Goal: Task Accomplishment & Management: Manage account settings

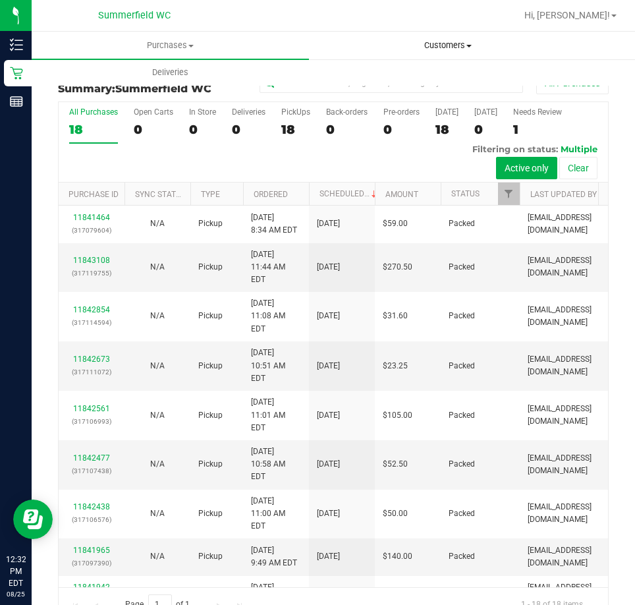
click at [420, 45] on span "Customers" at bounding box center [448, 46] width 276 height 12
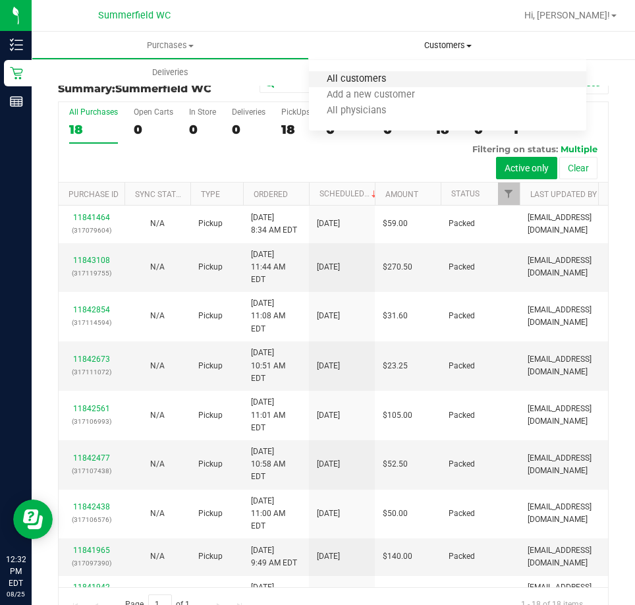
click at [368, 79] on span "All customers" at bounding box center [356, 79] width 95 height 11
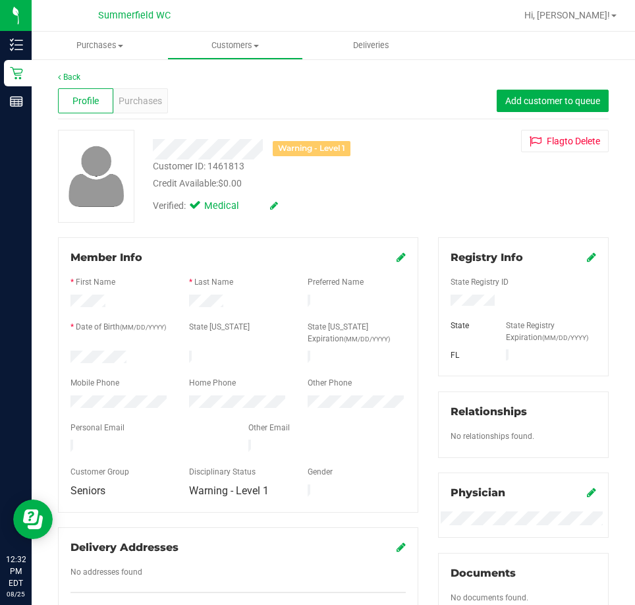
click at [382, 171] on div "Customer ID: 1461813 Credit Available: $0.00" at bounding box center [285, 174] width 285 height 31
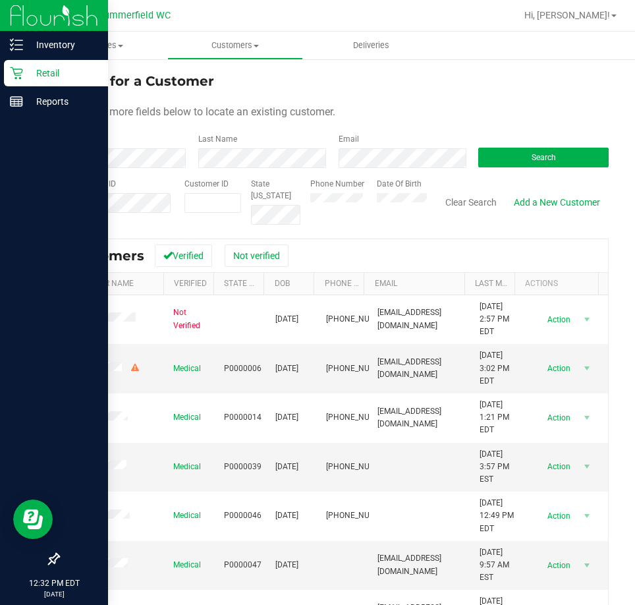
click at [10, 69] on icon at bounding box center [16, 73] width 13 height 13
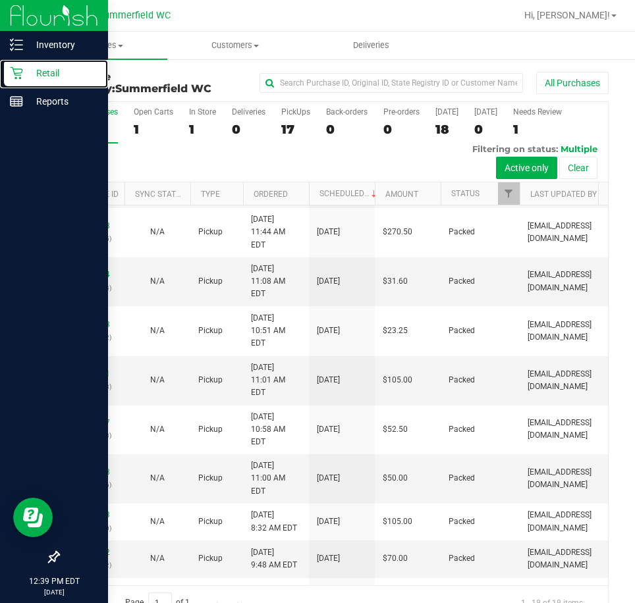
scroll to position [132, 0]
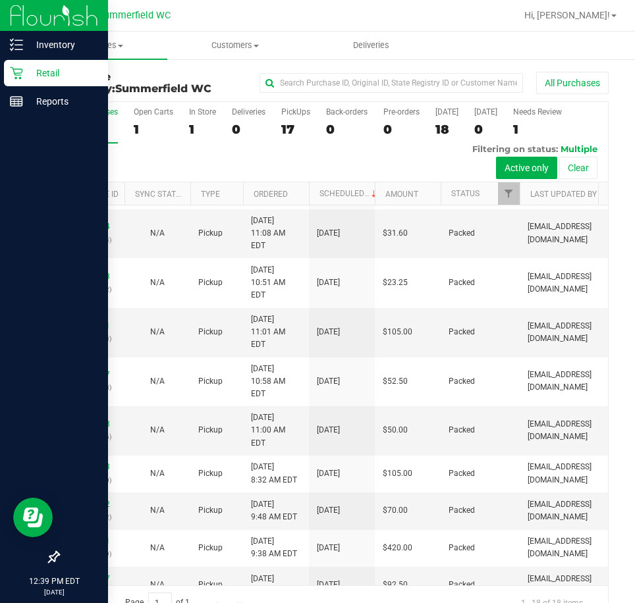
click at [34, 70] on p "Retail" at bounding box center [62, 73] width 79 height 16
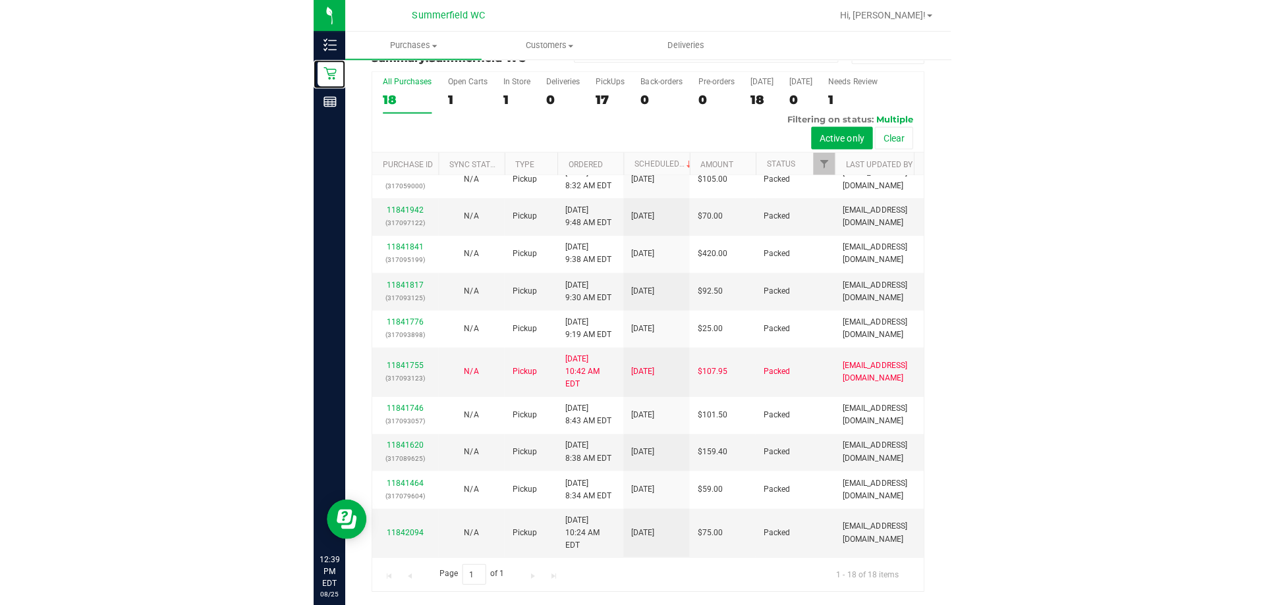
scroll to position [0, 0]
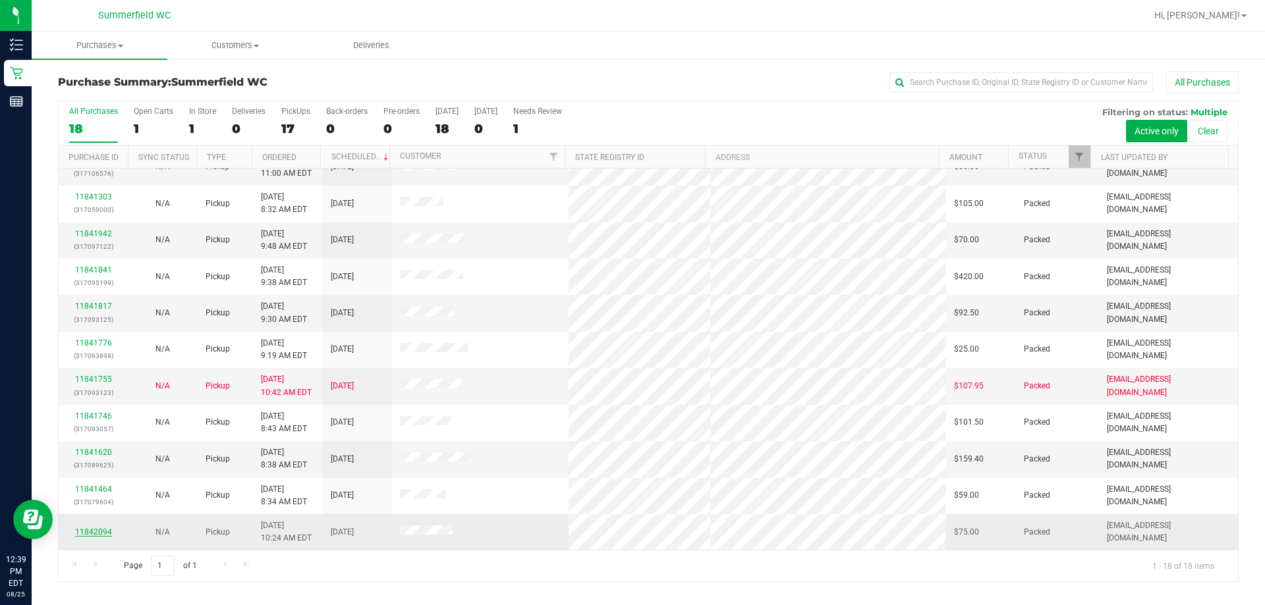
click at [101, 532] on link "11842094" at bounding box center [93, 532] width 37 height 9
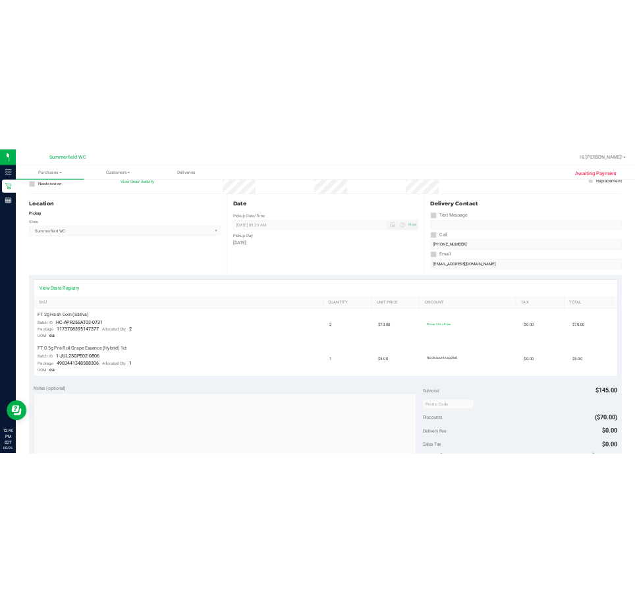
scroll to position [132, 0]
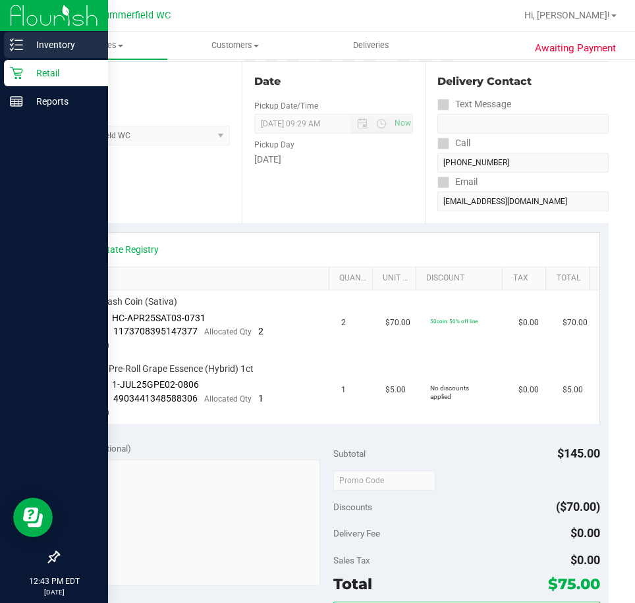
click at [18, 44] on icon at bounding box center [16, 44] width 13 height 13
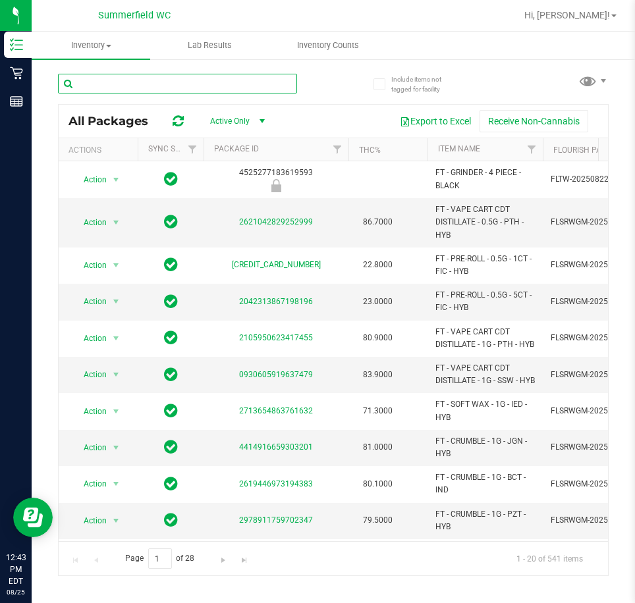
click at [174, 80] on input "text" at bounding box center [177, 84] width 239 height 20
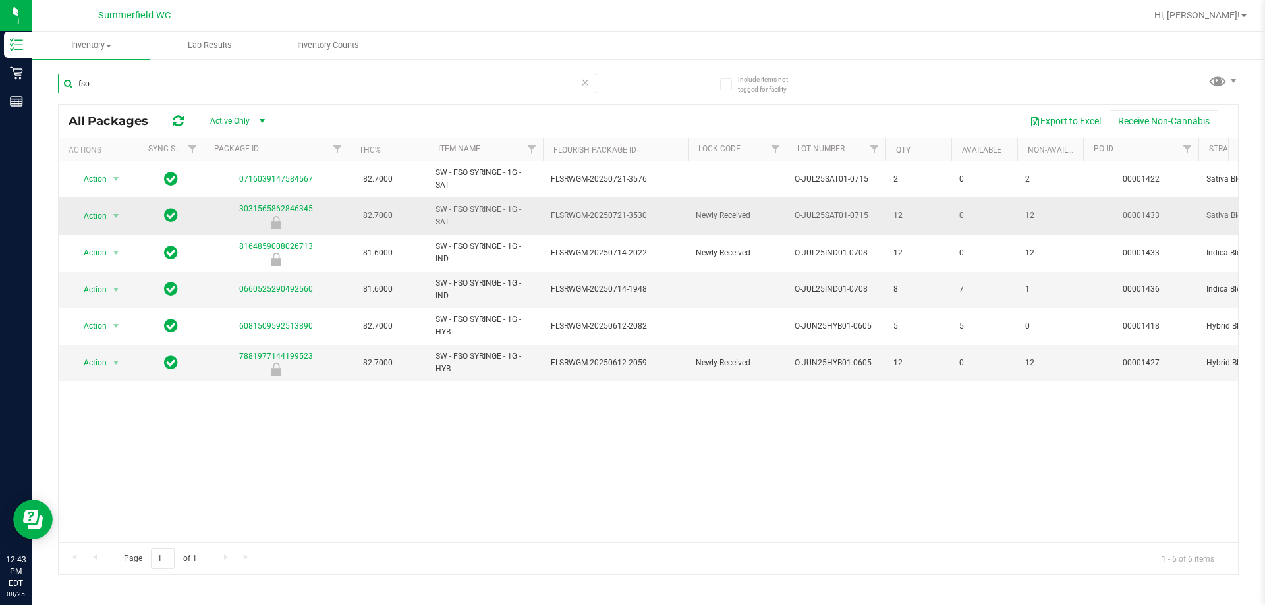
type input "fso"
click at [576, 224] on td "FLSRWGM-20250721-3530" at bounding box center [615, 216] width 145 height 37
click at [536, 226] on td "SW - FSO SYRINGE - 1G - SAT" at bounding box center [485, 216] width 115 height 37
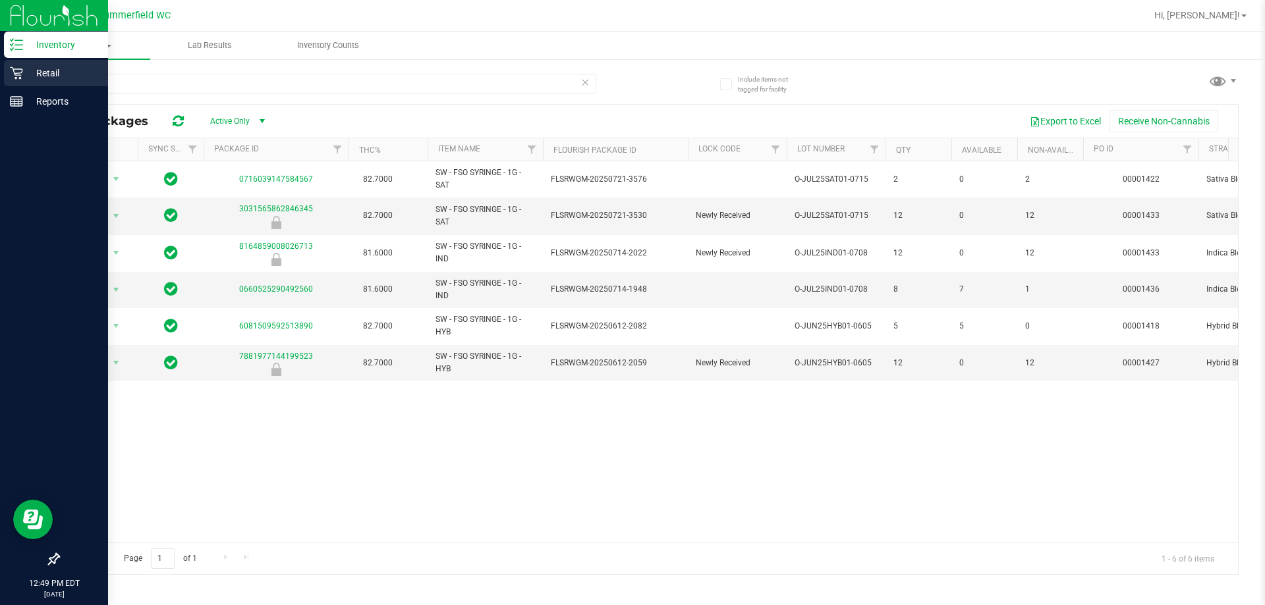
click at [23, 67] on p "Retail" at bounding box center [62, 73] width 79 height 16
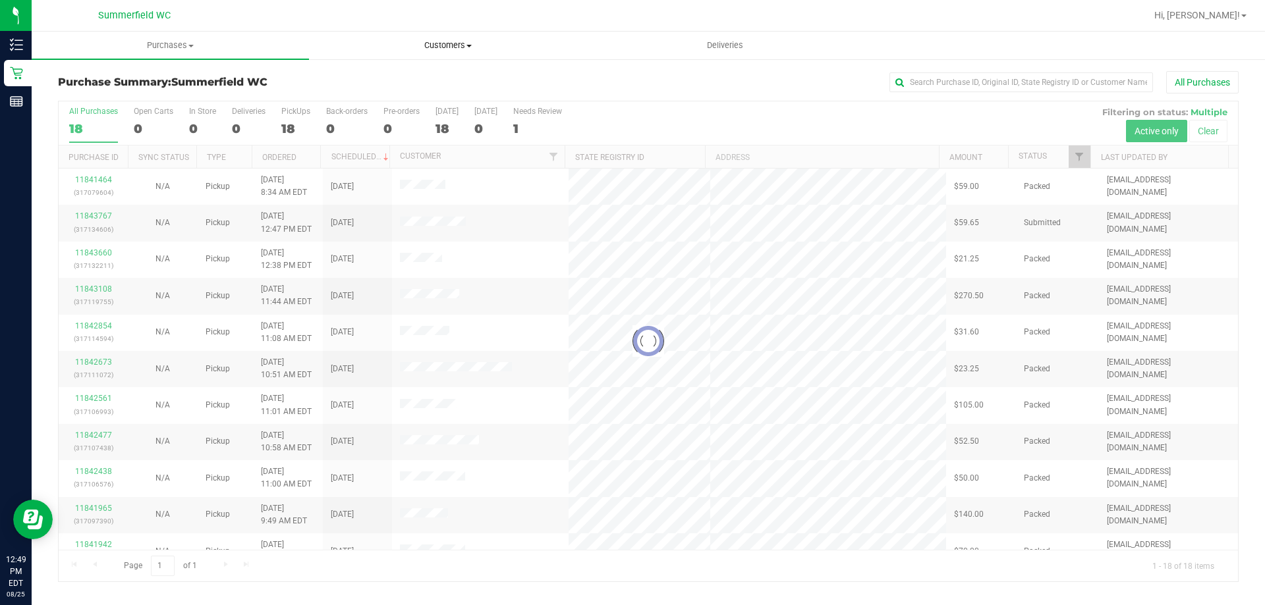
click at [459, 45] on span "Customers" at bounding box center [448, 46] width 276 height 12
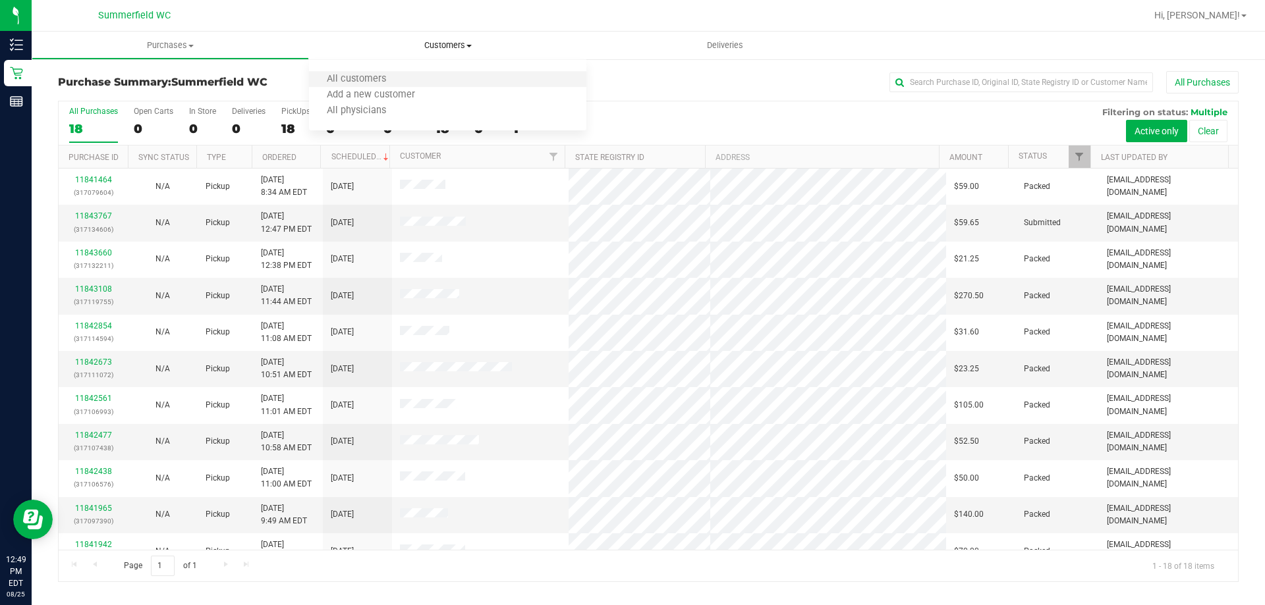
click at [404, 73] on li "All customers" at bounding box center [447, 80] width 277 height 16
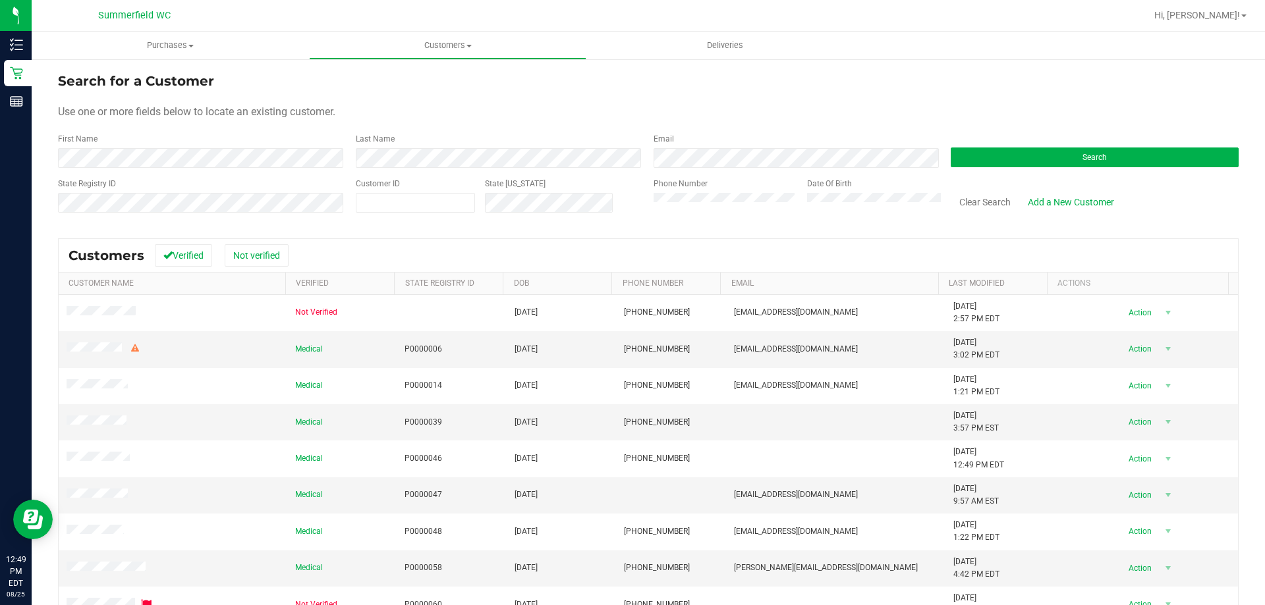
click at [198, 136] on div "First Name" at bounding box center [202, 150] width 288 height 35
click at [219, 177] on form "Search for a Customer Use one or more fields below to locate an existing custom…" at bounding box center [648, 147] width 1181 height 153
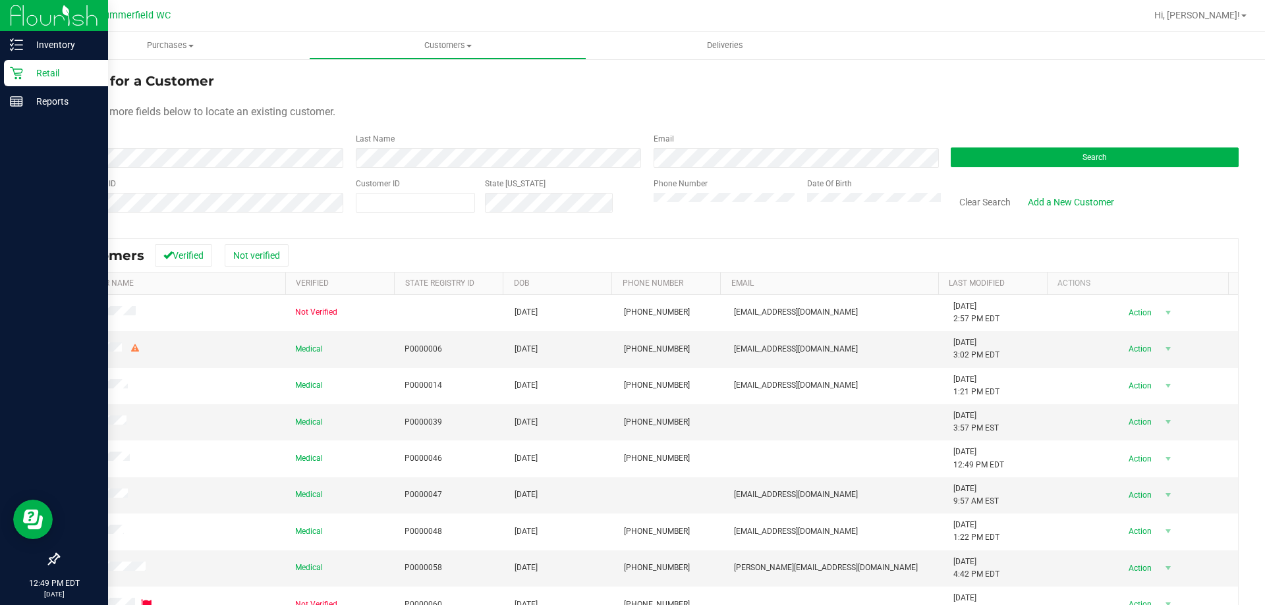
click at [26, 72] on p "Retail" at bounding box center [62, 73] width 79 height 16
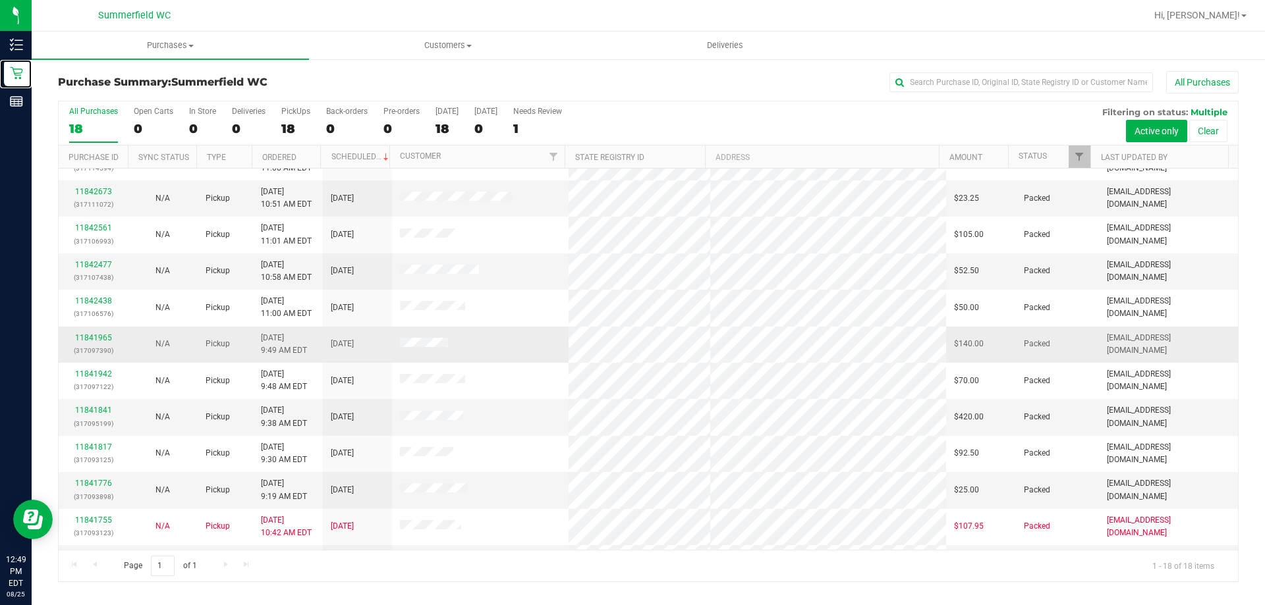
scroll to position [275, 0]
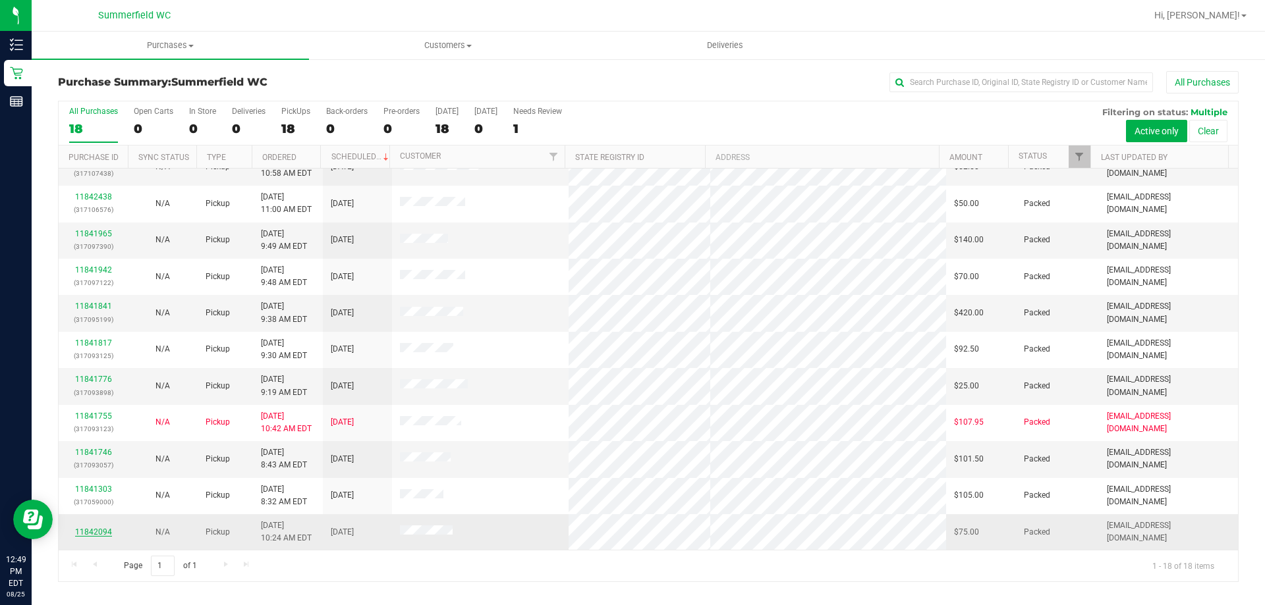
click at [97, 534] on link "11842094" at bounding box center [93, 532] width 37 height 9
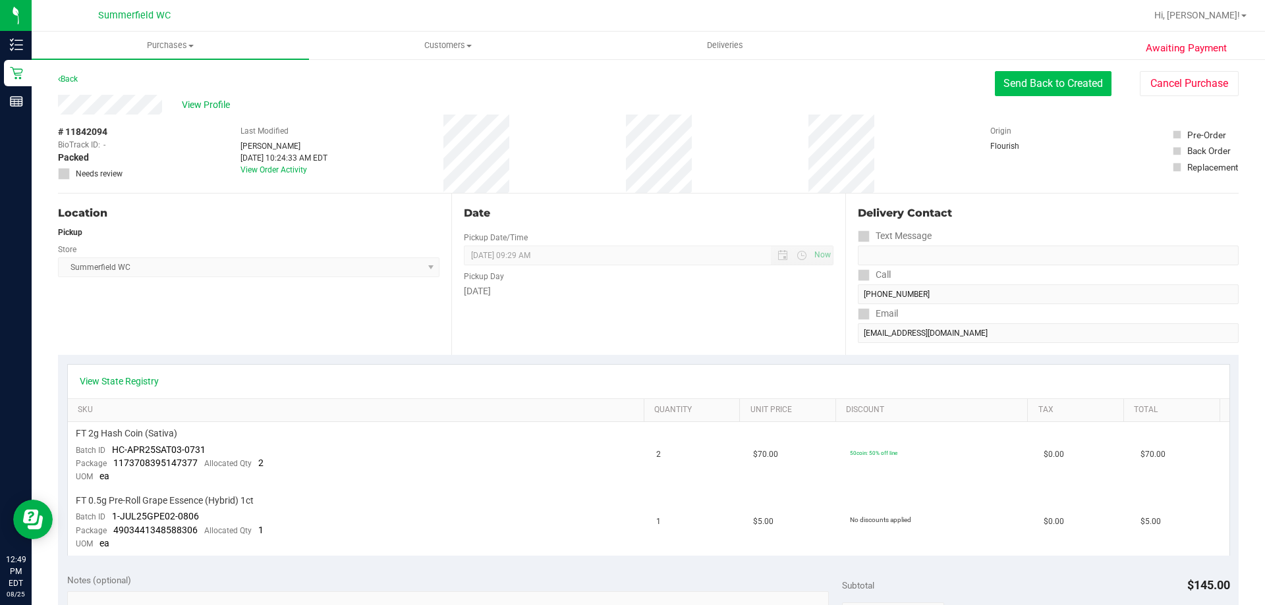
click at [634, 84] on button "Send Back to Created" at bounding box center [1053, 83] width 117 height 25
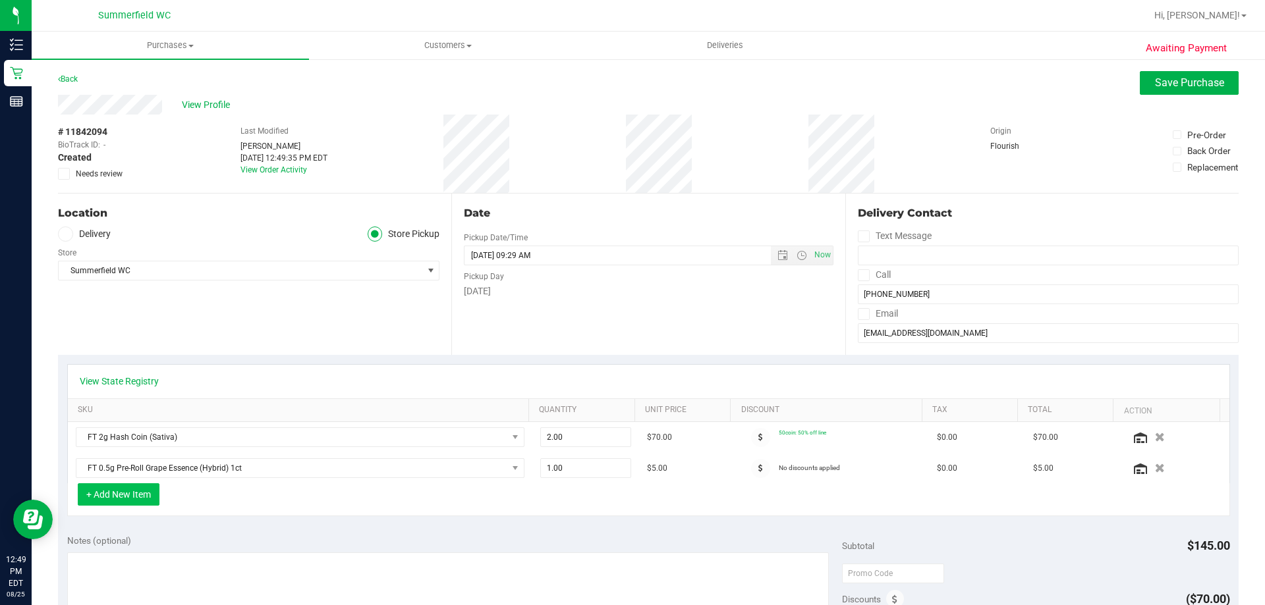
drag, startPoint x: 117, startPoint y: 515, endPoint x: 120, endPoint y: 500, distance: 15.5
click at [118, 504] on div "+ Add New Item" at bounding box center [648, 500] width 1163 height 33
click at [121, 496] on button "+ Add New Item" at bounding box center [119, 495] width 82 height 22
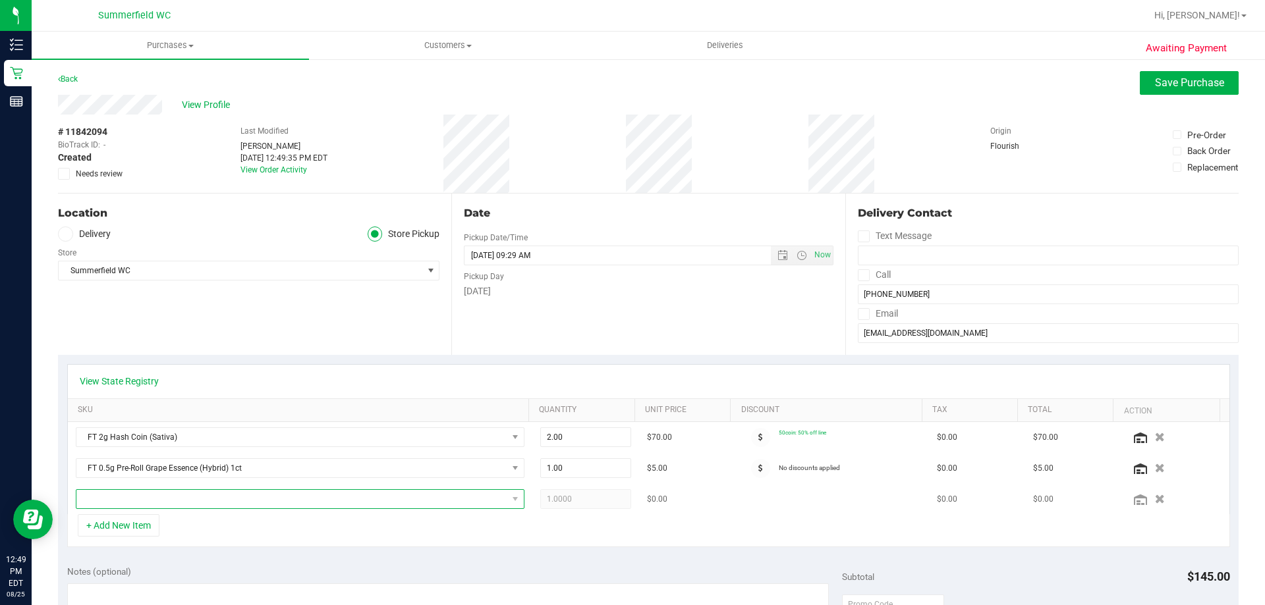
click at [130, 498] on span "NO DATA FOUND" at bounding box center [291, 499] width 431 height 18
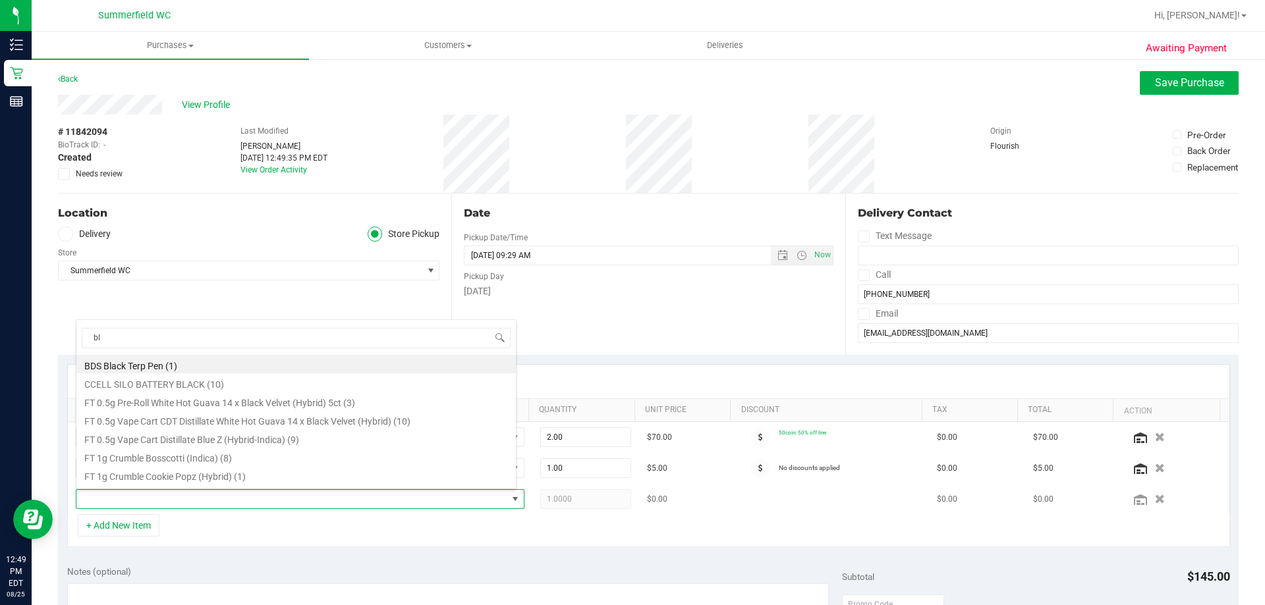
type input "blt"
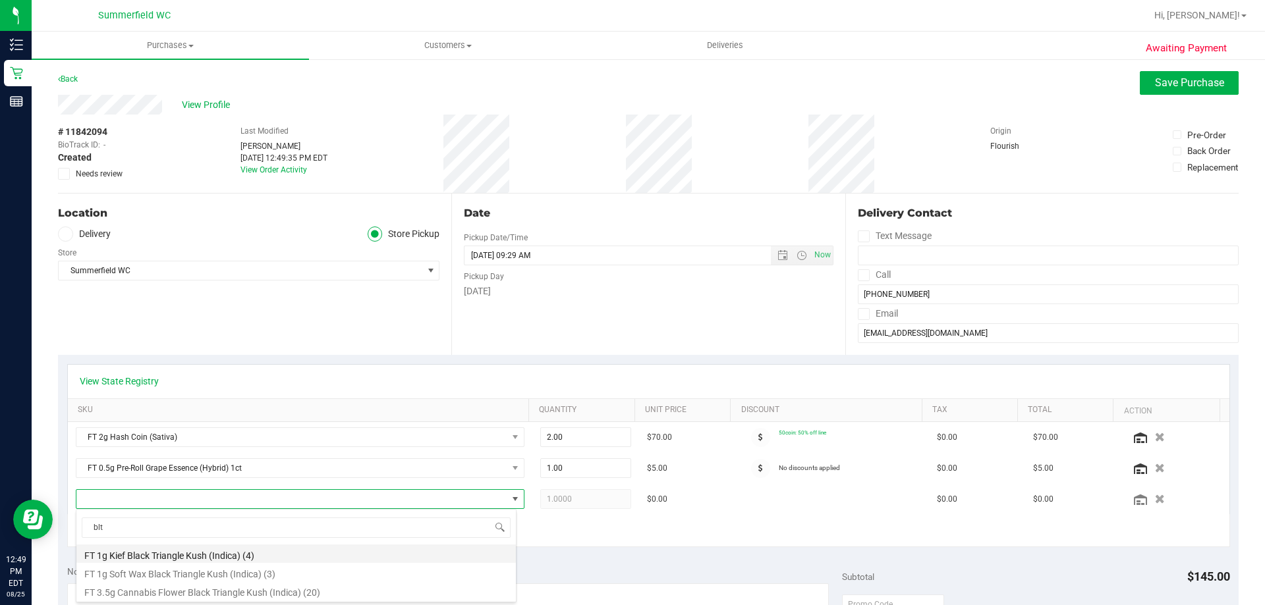
click at [209, 557] on li "FT 1g Kief Black Triangle Kush (Indica) (4)" at bounding box center [295, 554] width 439 height 18
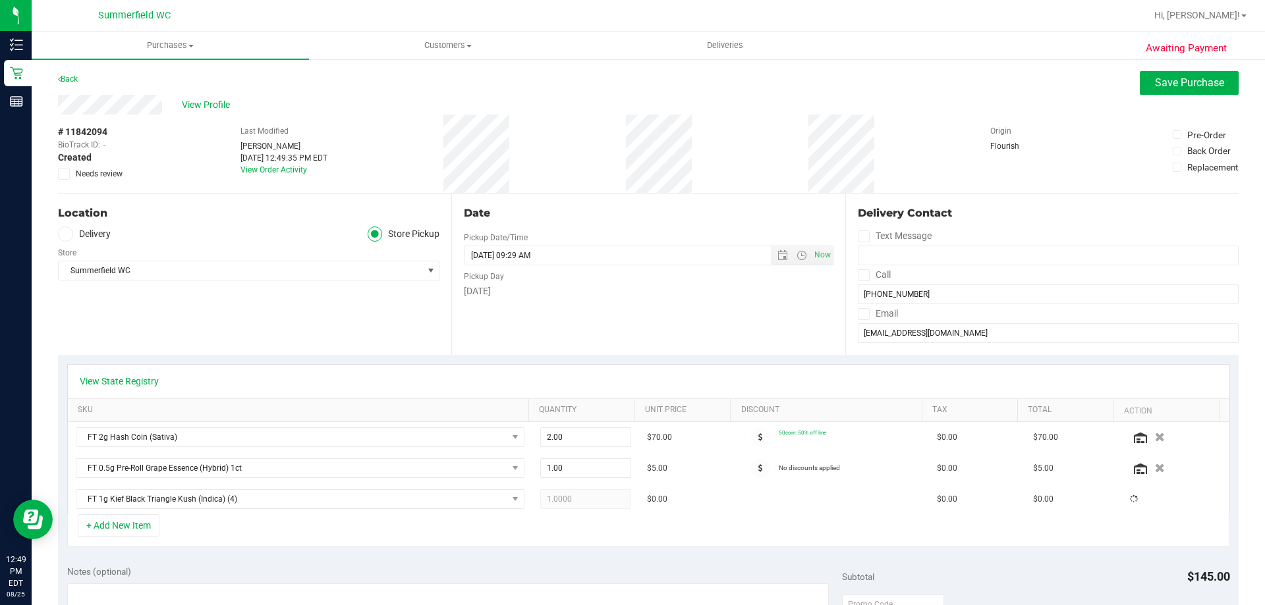
click at [220, 529] on div "+ Add New Item" at bounding box center [648, 531] width 1163 height 33
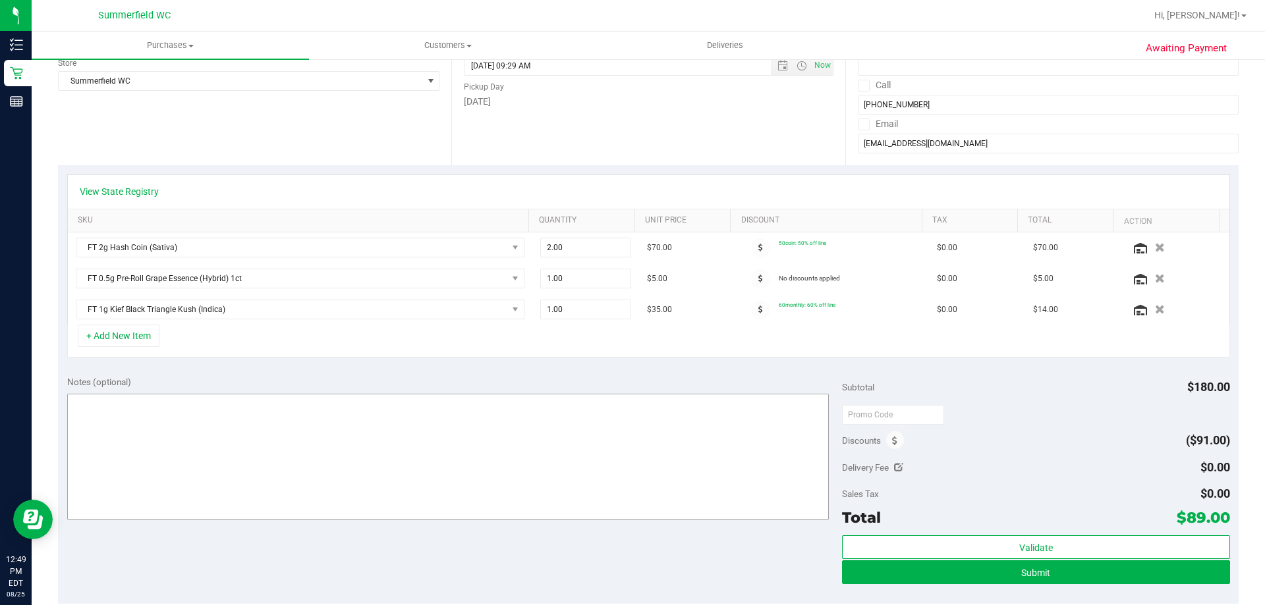
scroll to position [198, 0]
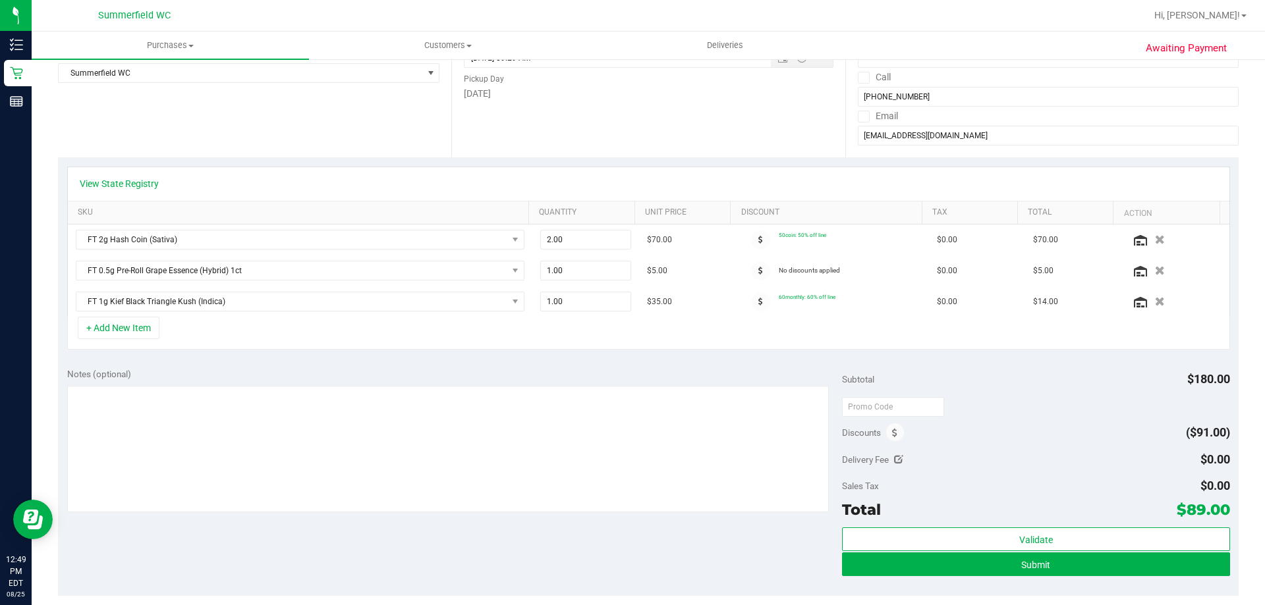
click at [288, 340] on div "+ Add New Item" at bounding box center [648, 333] width 1163 height 33
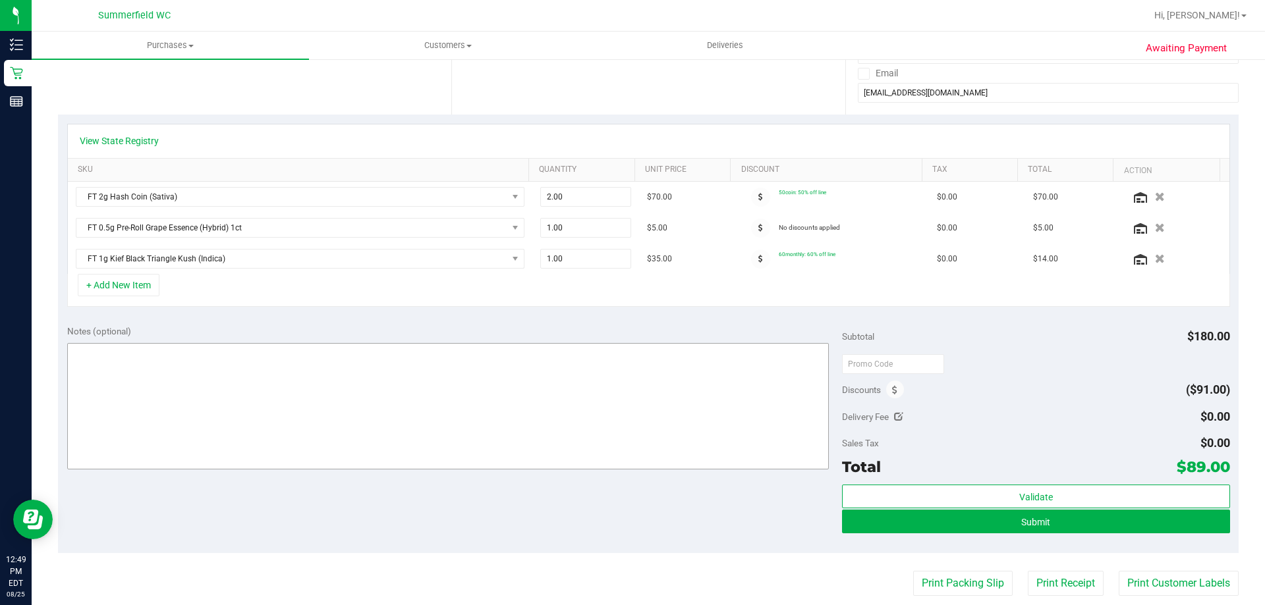
scroll to position [264, 0]
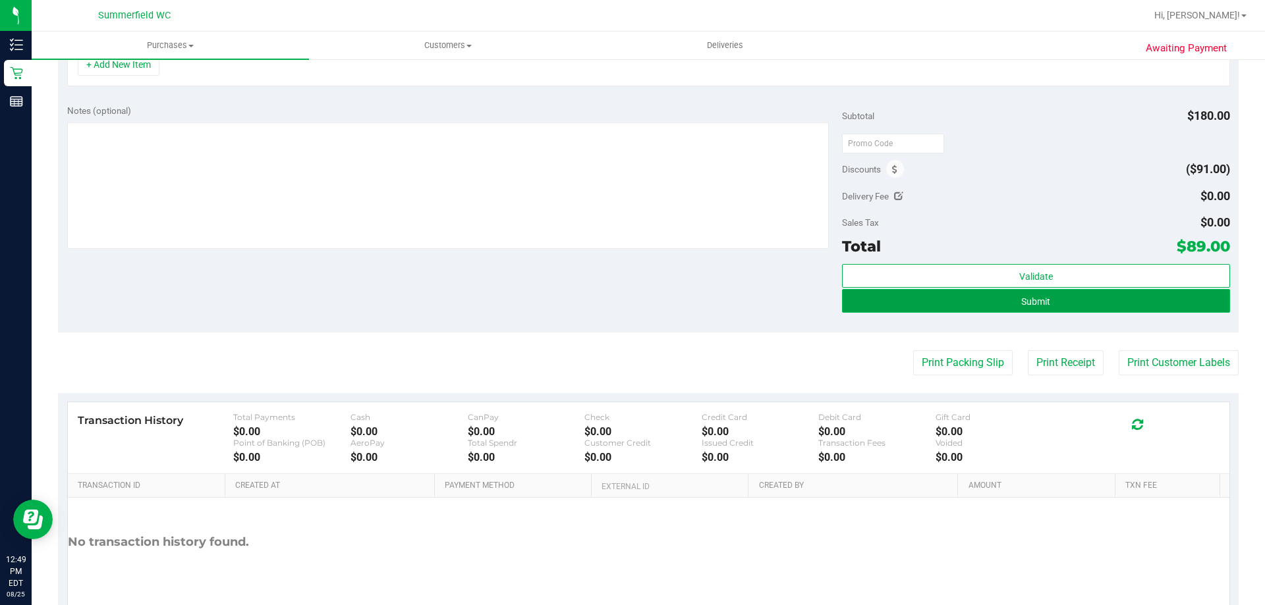
click at [634, 299] on button "Submit" at bounding box center [1035, 301] width 387 height 24
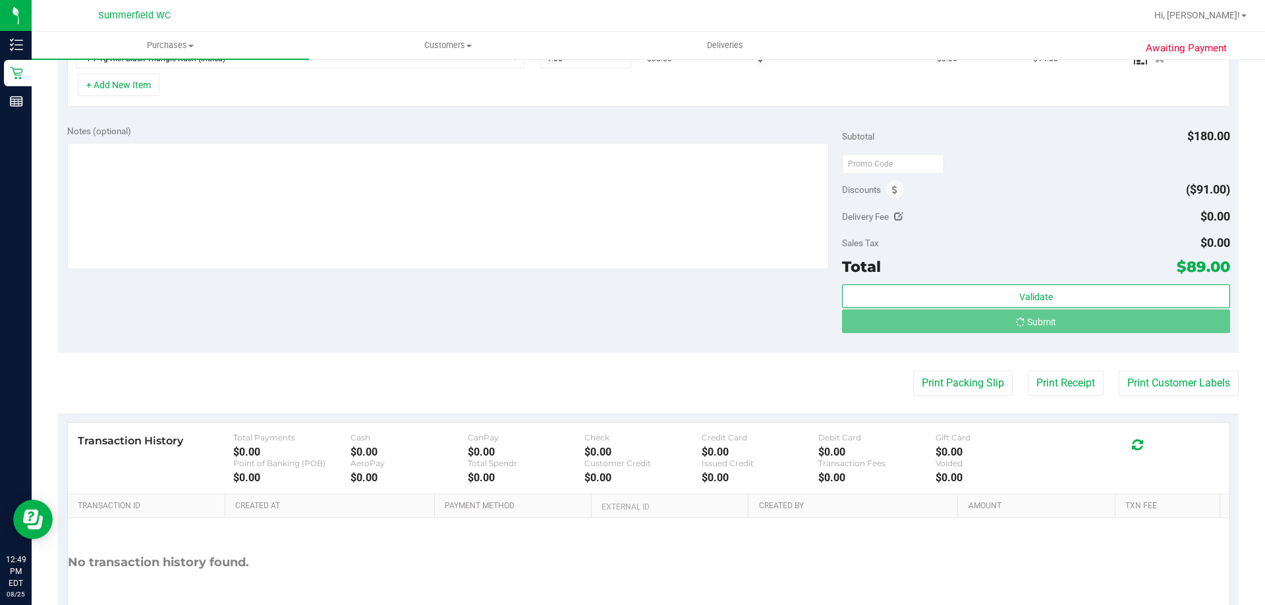
scroll to position [420, 0]
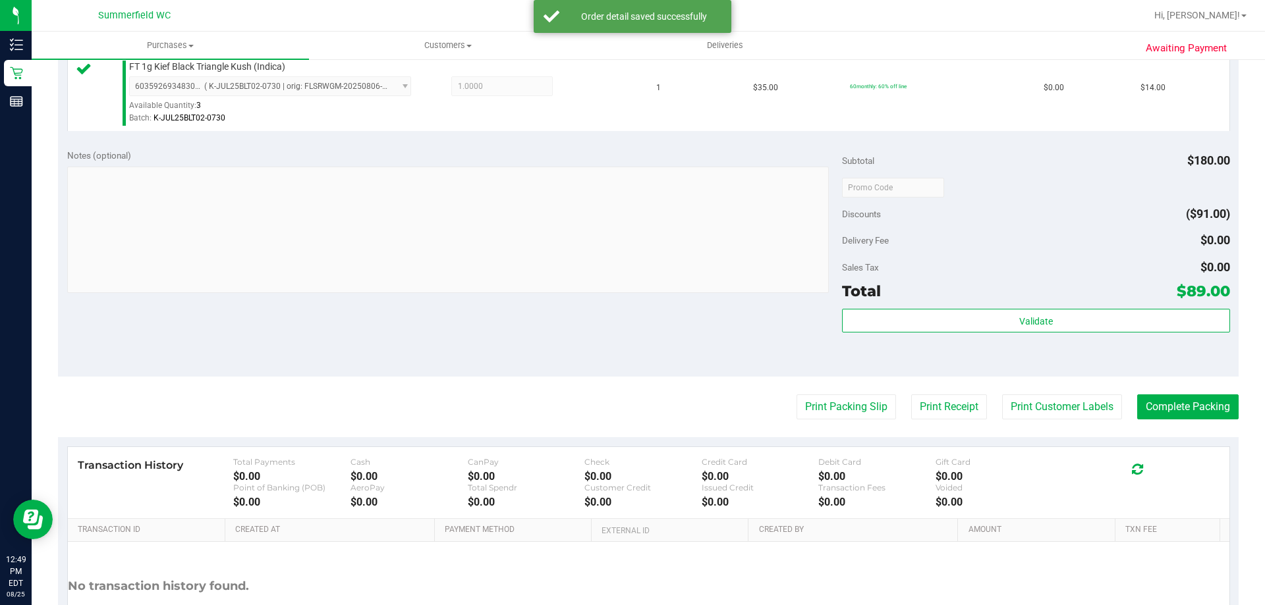
scroll to position [552, 0]
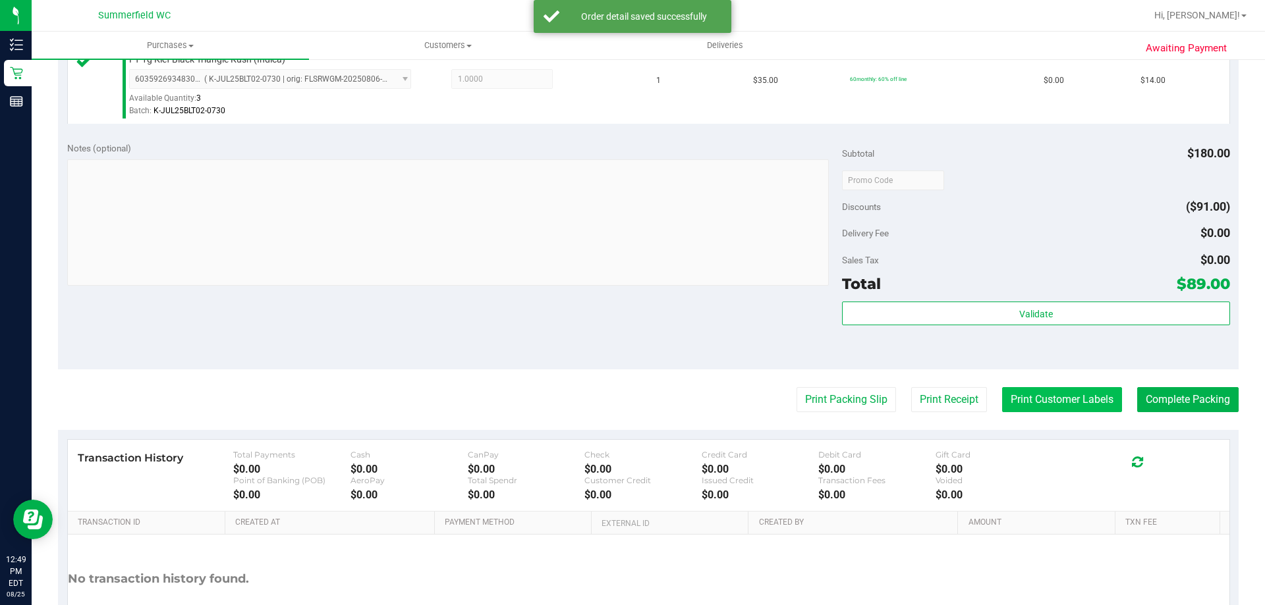
click at [634, 397] on button "Print Customer Labels" at bounding box center [1062, 399] width 120 height 25
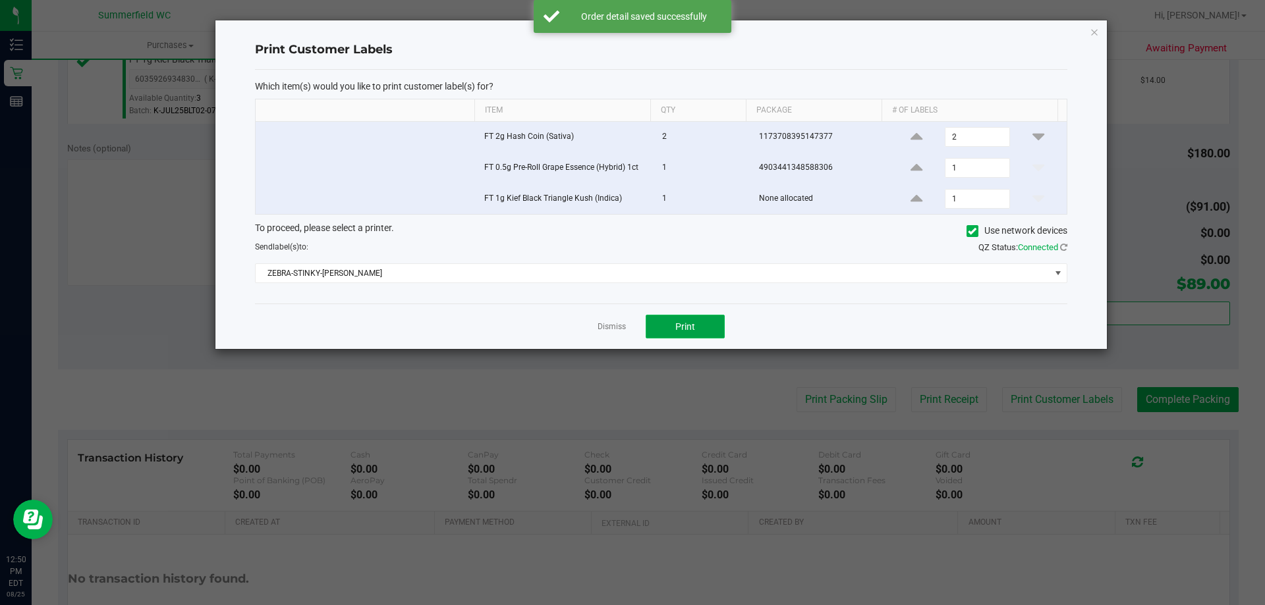
click at [634, 330] on button "Print" at bounding box center [685, 327] width 79 height 24
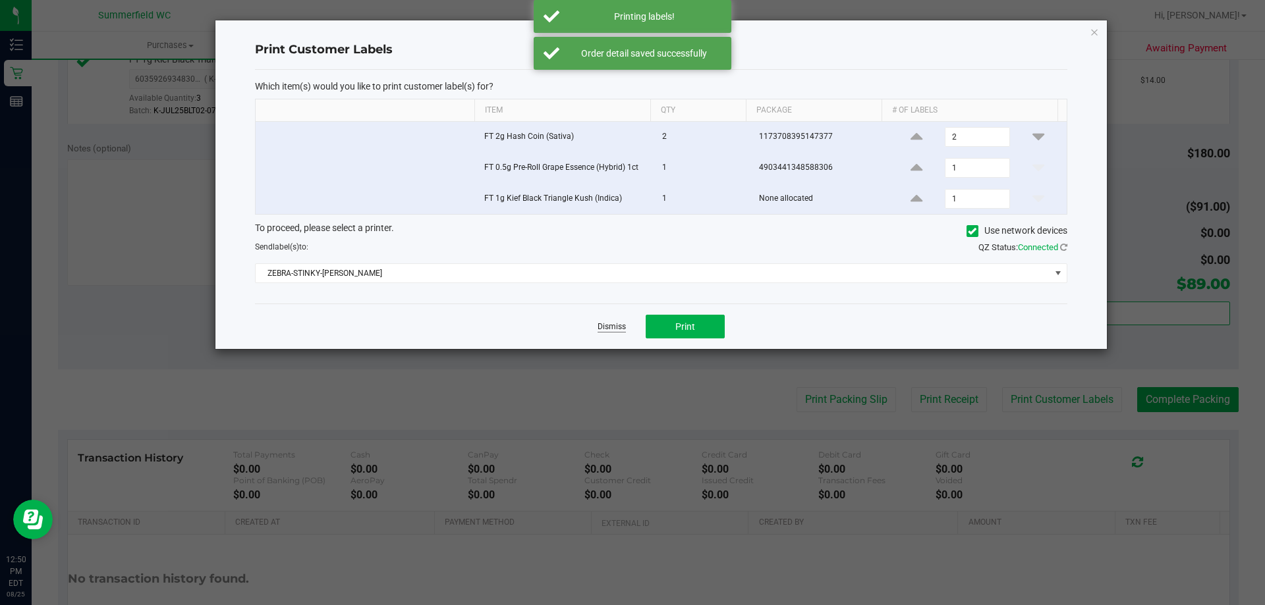
click at [620, 329] on link "Dismiss" at bounding box center [612, 326] width 28 height 11
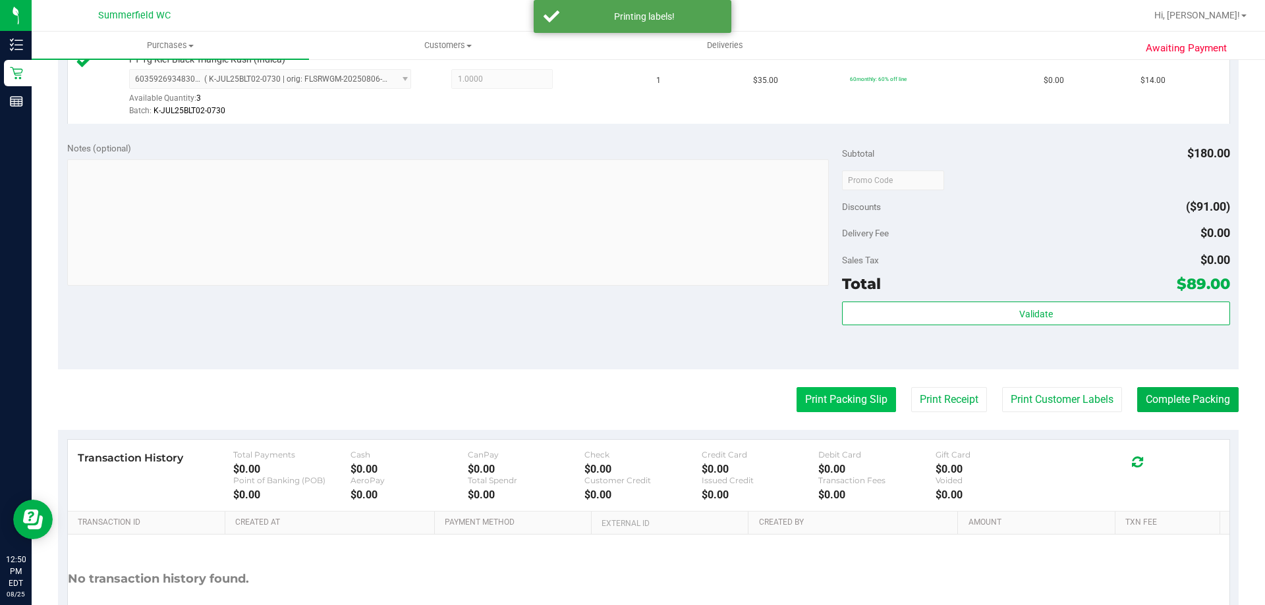
click at [634, 399] on button "Print Packing Slip" at bounding box center [845, 399] width 99 height 25
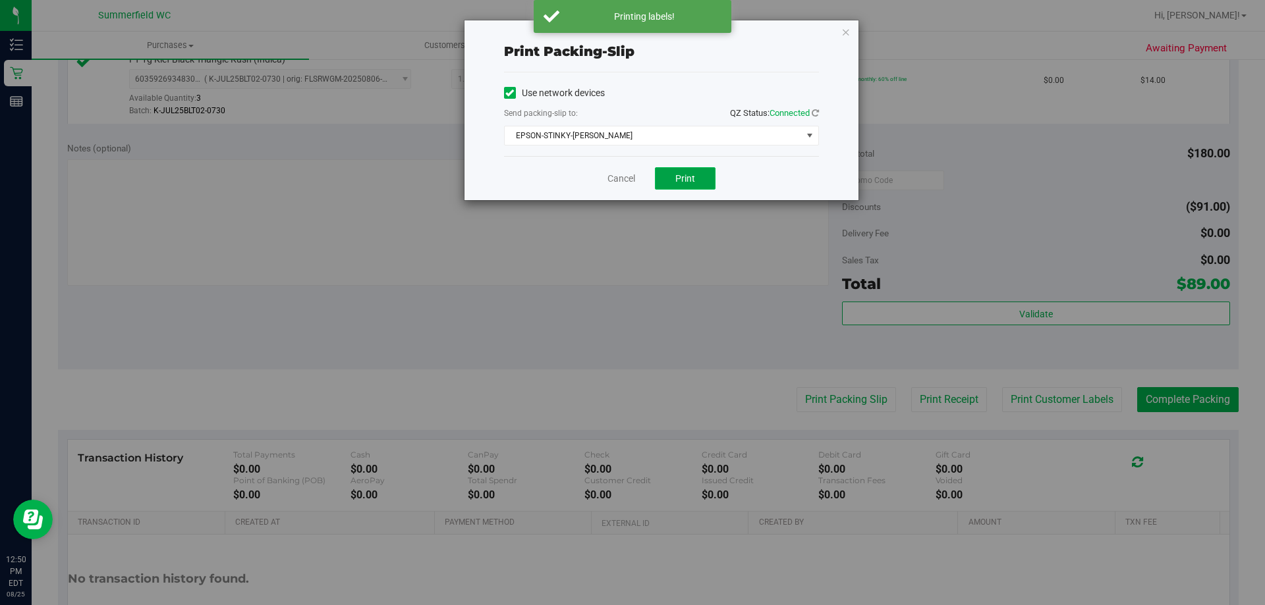
click at [634, 175] on button "Print" at bounding box center [685, 178] width 61 height 22
click at [634, 185] on button "Print" at bounding box center [685, 178] width 61 height 22
drag, startPoint x: 623, startPoint y: 190, endPoint x: 615, endPoint y: 186, distance: 8.8
click at [621, 190] on div "Cancel Print" at bounding box center [661, 178] width 315 height 44
click at [615, 186] on div "Cancel Print" at bounding box center [661, 178] width 315 height 44
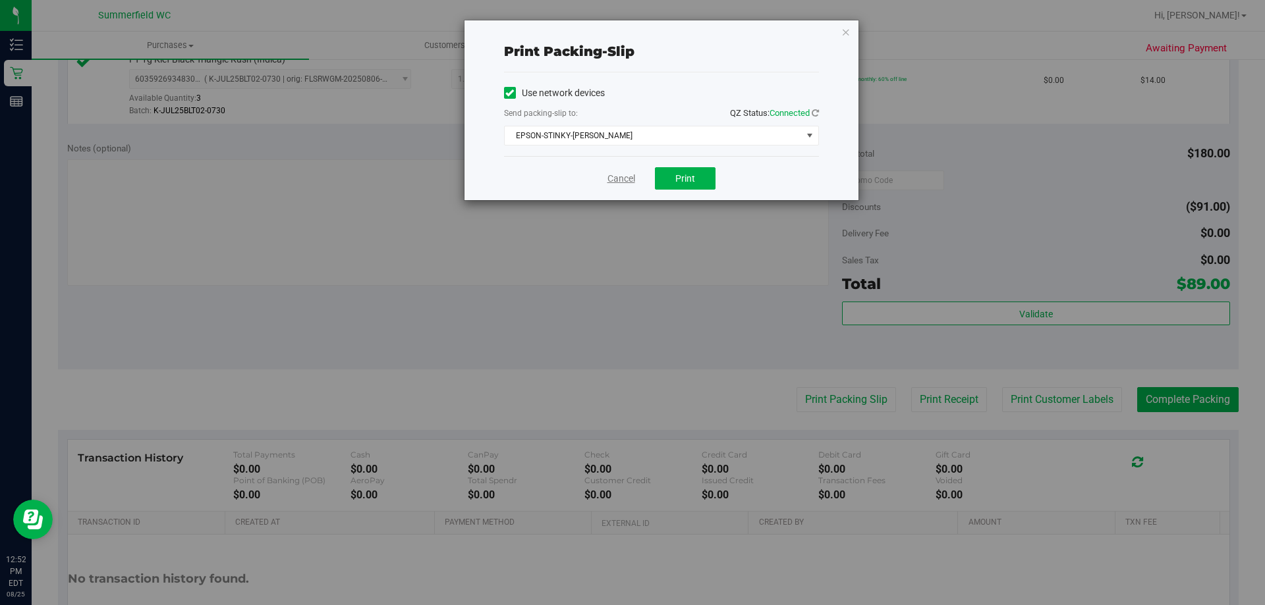
click at [615, 179] on link "Cancel" at bounding box center [621, 179] width 28 height 14
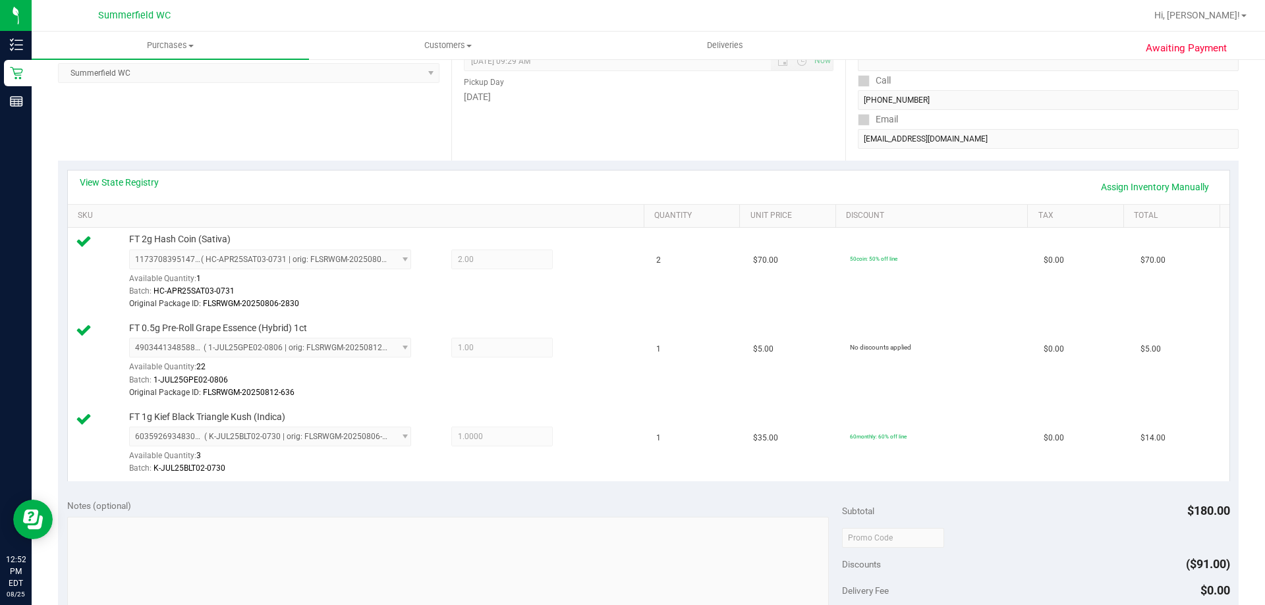
scroll to position [618, 0]
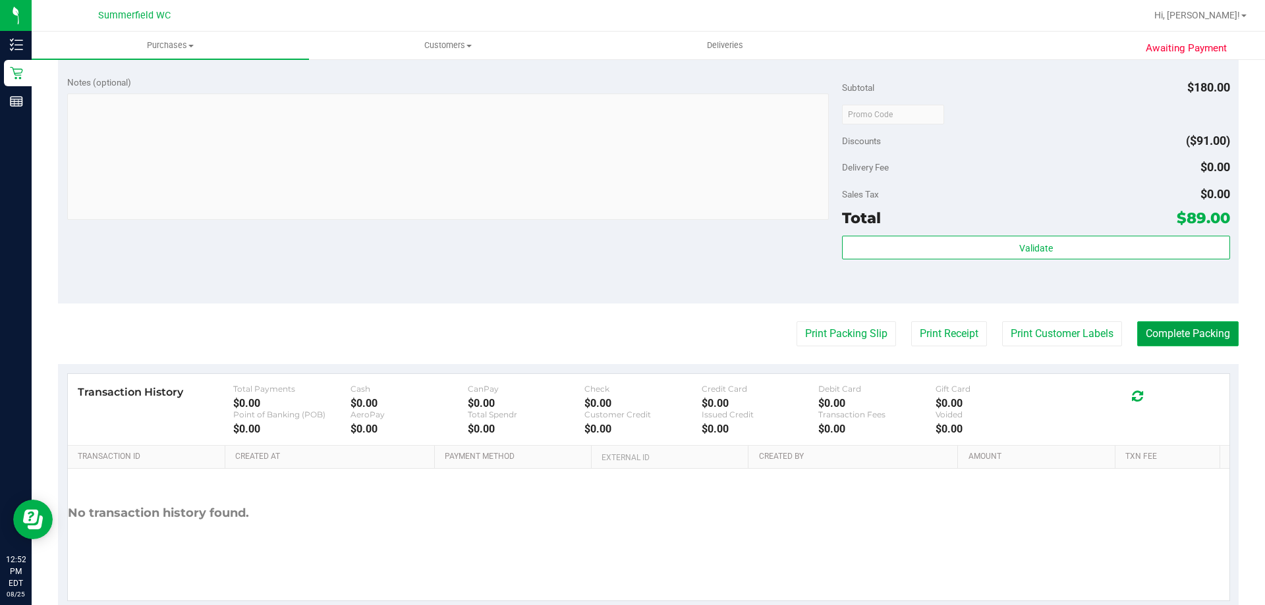
click at [634, 333] on button "Complete Packing" at bounding box center [1187, 333] width 101 height 25
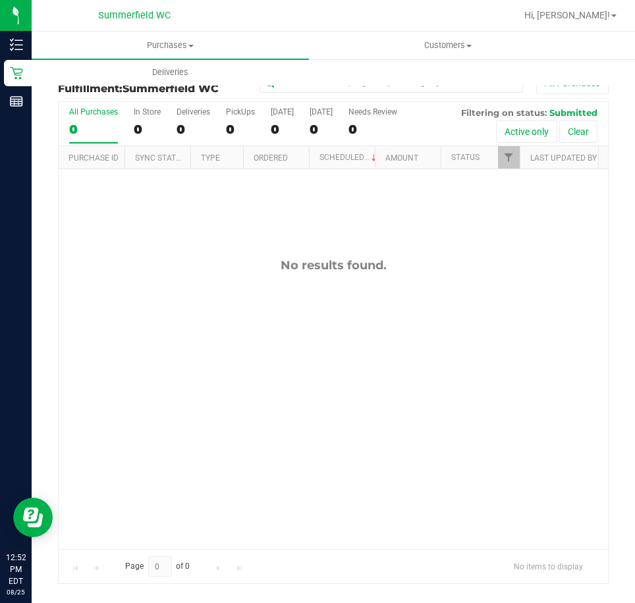
click at [224, 253] on div "No results found." at bounding box center [333, 403] width 549 height 469
click at [40, 70] on uib-tab-heading "Deliveries" at bounding box center [170, 72] width 276 height 26
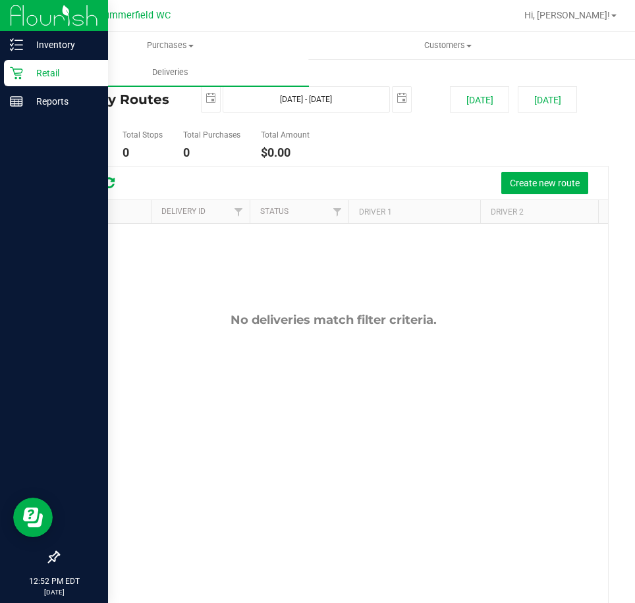
click at [29, 71] on p "Retail" at bounding box center [62, 73] width 79 height 16
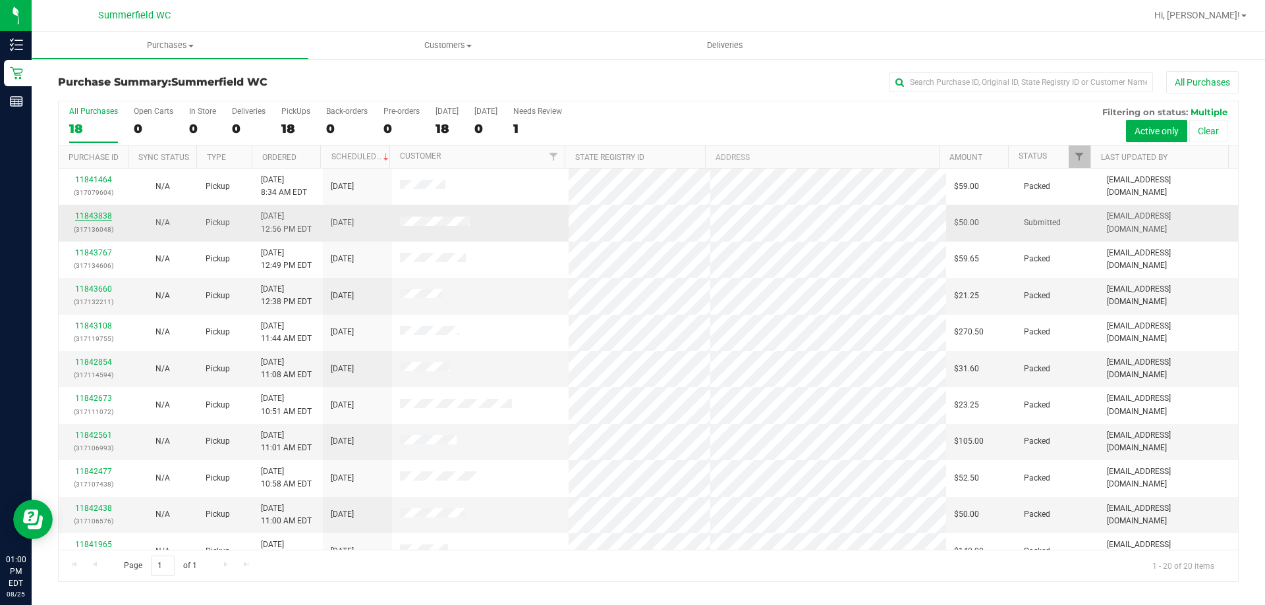
click at [109, 220] on link "11843838" at bounding box center [93, 215] width 37 height 9
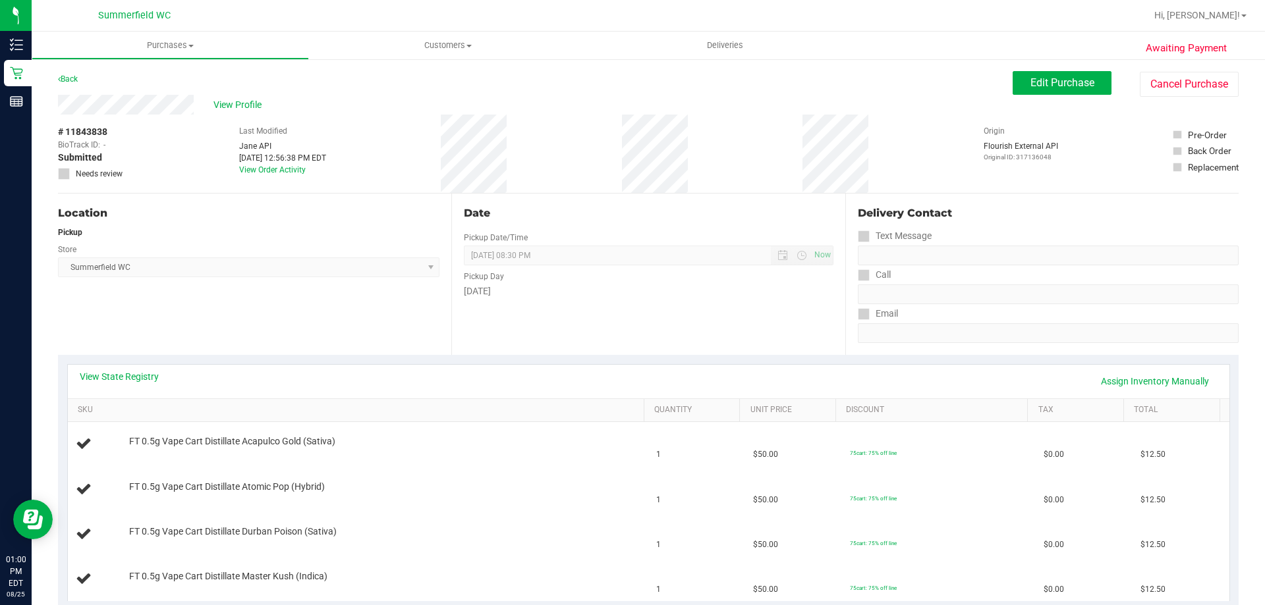
click at [333, 303] on div "Location Pickup Store [PERSON_NAME] Select Store [PERSON_NAME][GEOGRAPHIC_DATA]…" at bounding box center [254, 274] width 393 height 161
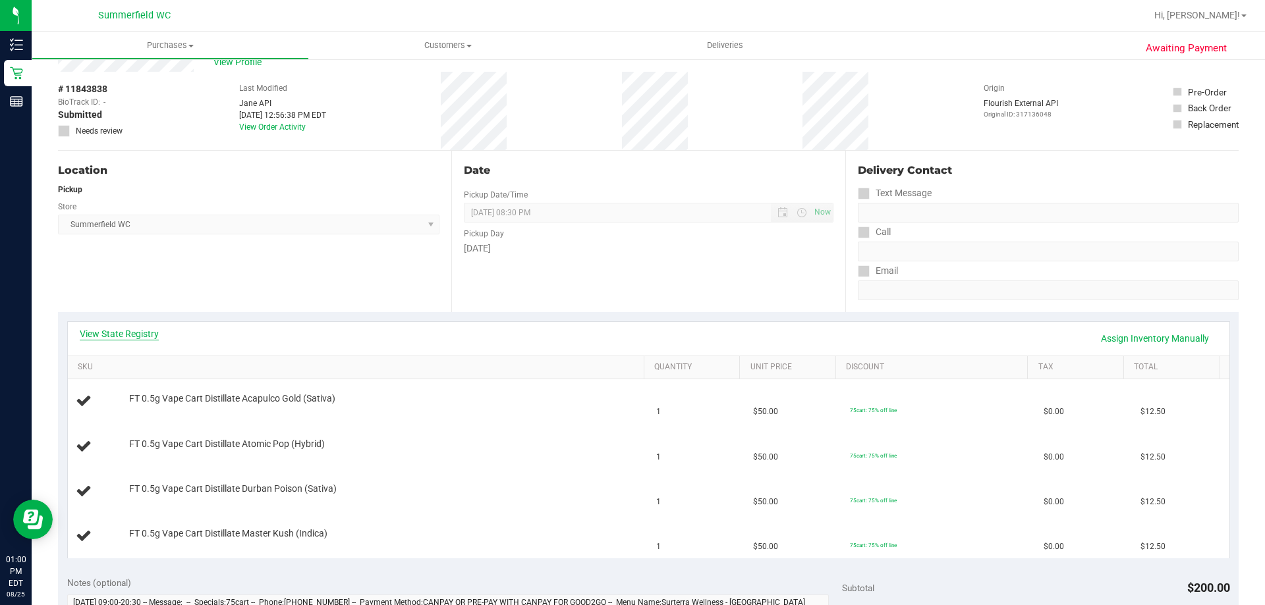
scroll to position [66, 0]
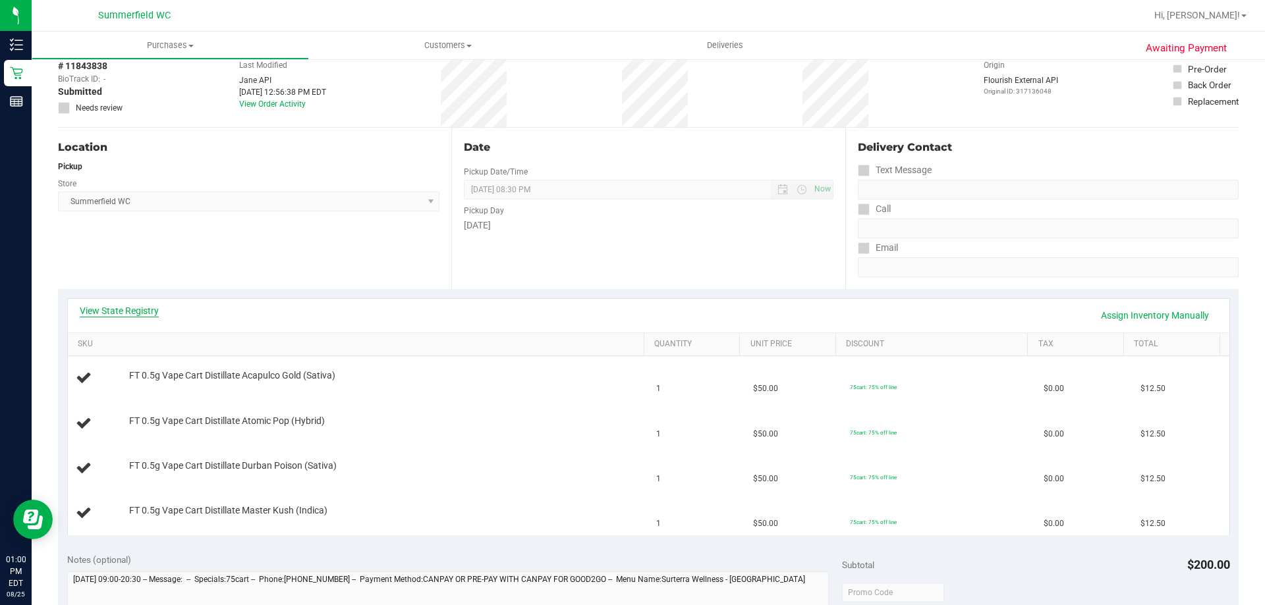
click at [142, 308] on link "View State Registry" at bounding box center [119, 310] width 79 height 13
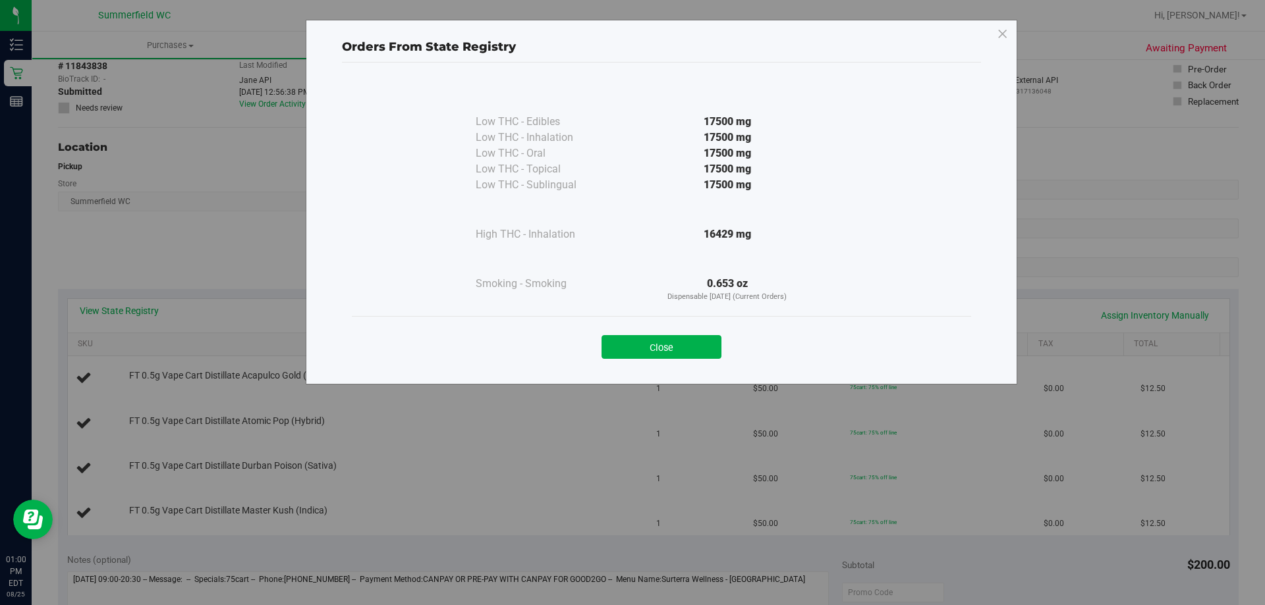
click at [634, 355] on div "Close" at bounding box center [662, 343] width 600 height 33
click at [634, 360] on div "Close" at bounding box center [661, 342] width 619 height 53
click at [634, 353] on button "Close" at bounding box center [661, 347] width 120 height 24
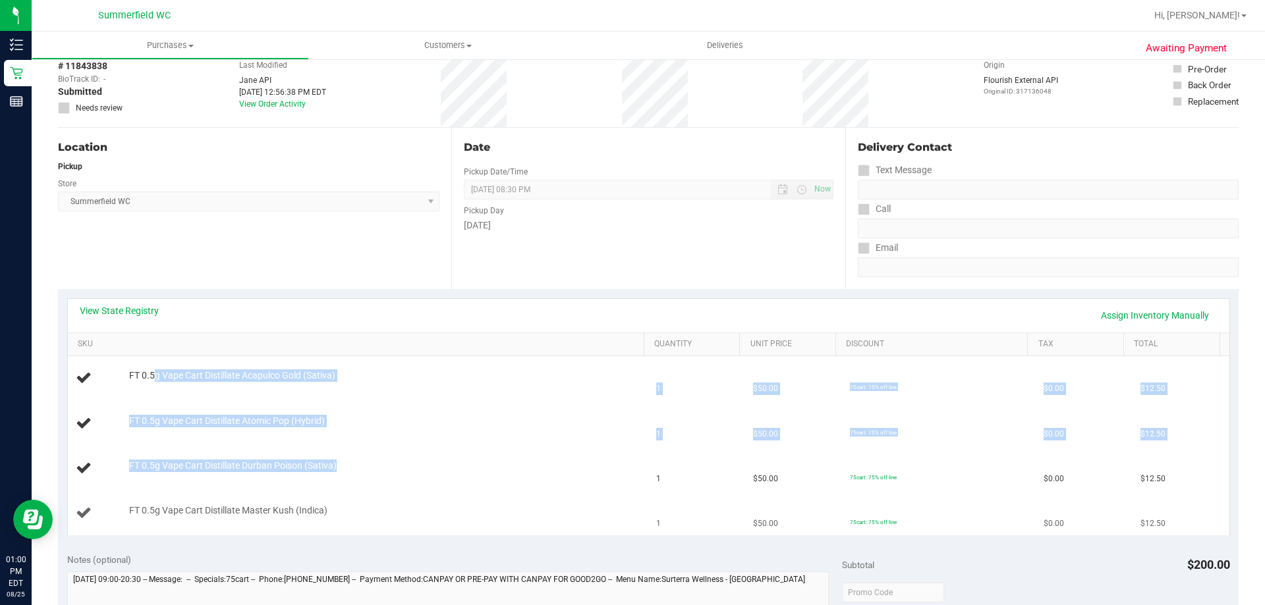
drag, startPoint x: 155, startPoint y: 381, endPoint x: 598, endPoint y: 500, distance: 457.8
click at [598, 500] on tbody "FT 0.5g Vape Cart Distillate Acapulco Gold (Sativa) 1 $50.00 75cart: 75% off li…" at bounding box center [648, 445] width 1161 height 179
click at [474, 451] on td "FT 0.5g Vape Cart Distillate Durban Poison (Sativa)" at bounding box center [358, 469] width 581 height 45
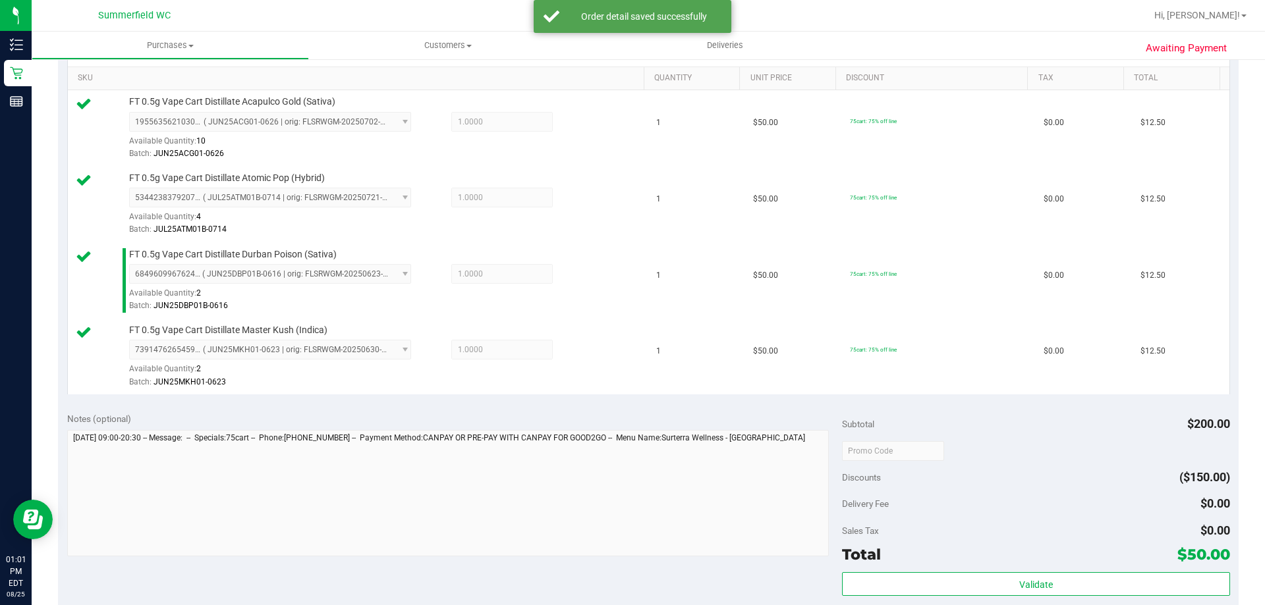
scroll to position [527, 0]
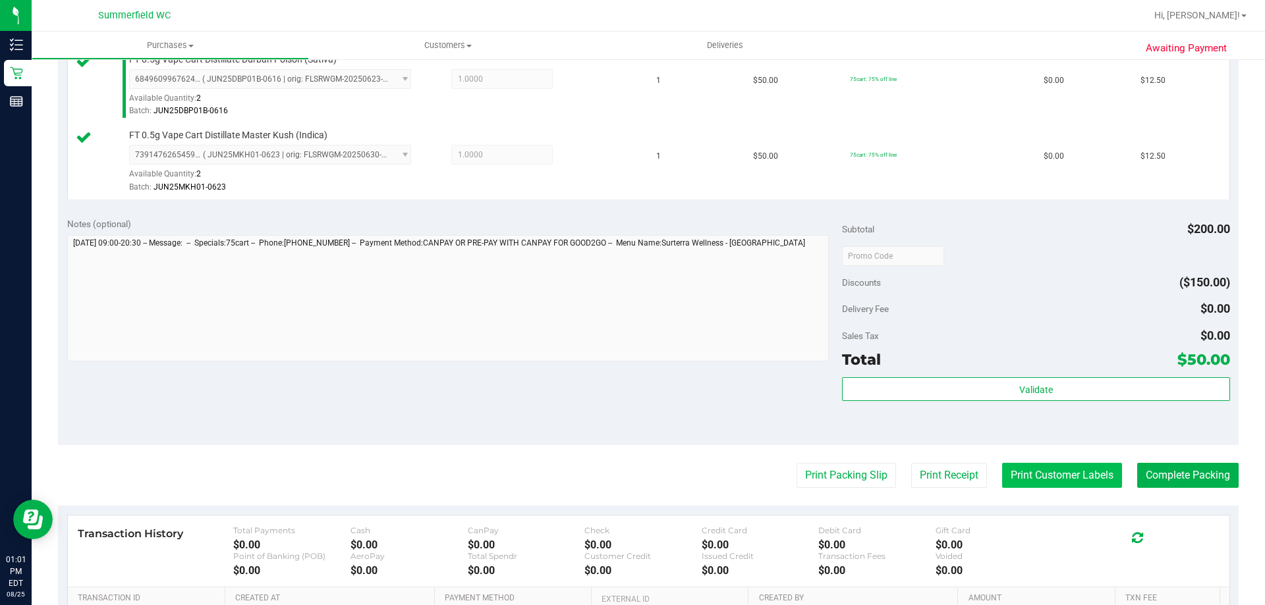
click at [634, 476] on button "Print Customer Labels" at bounding box center [1062, 475] width 120 height 25
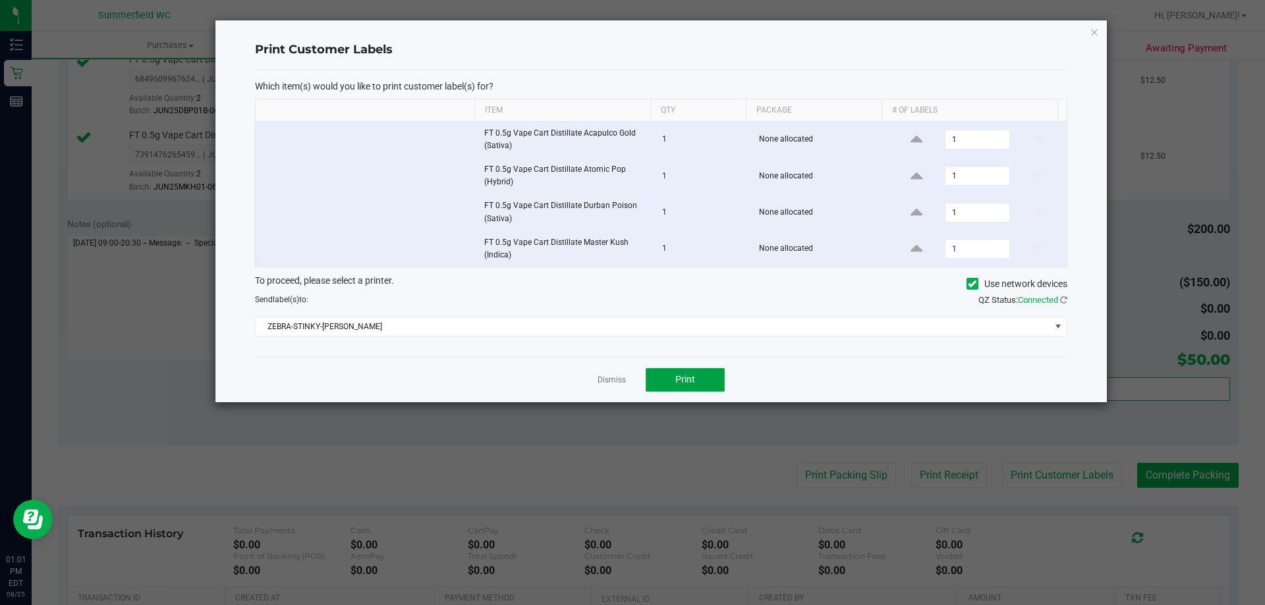
click at [634, 381] on button "Print" at bounding box center [685, 380] width 79 height 24
click at [608, 380] on link "Dismiss" at bounding box center [612, 380] width 28 height 11
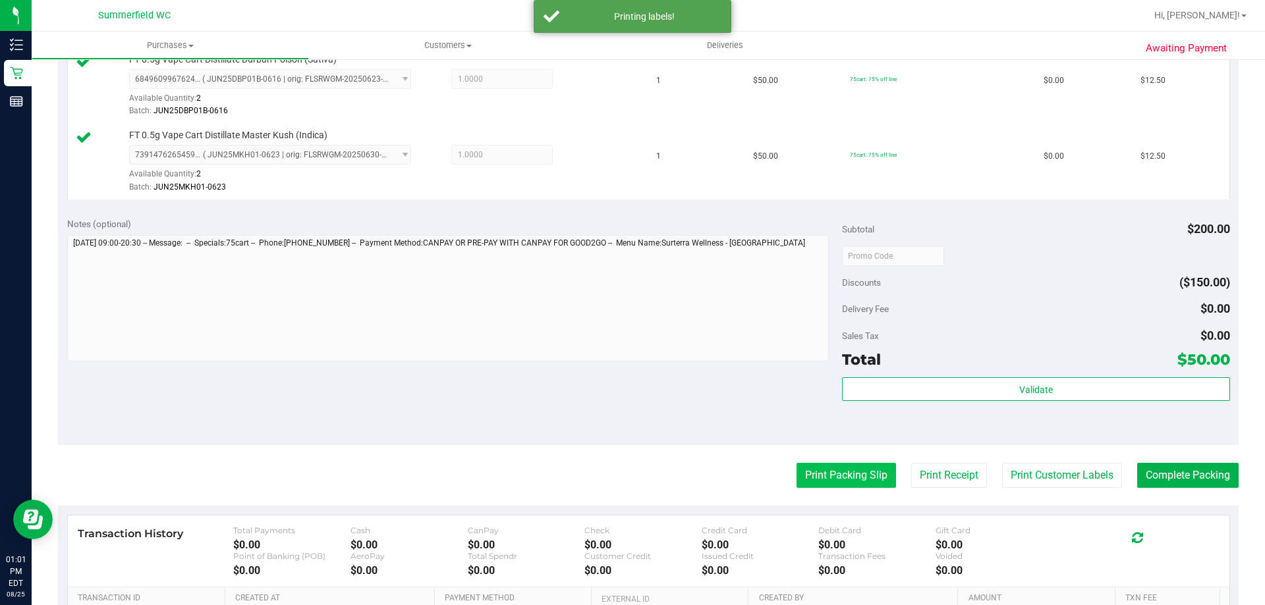
click at [634, 478] on button "Print Packing Slip" at bounding box center [845, 475] width 99 height 25
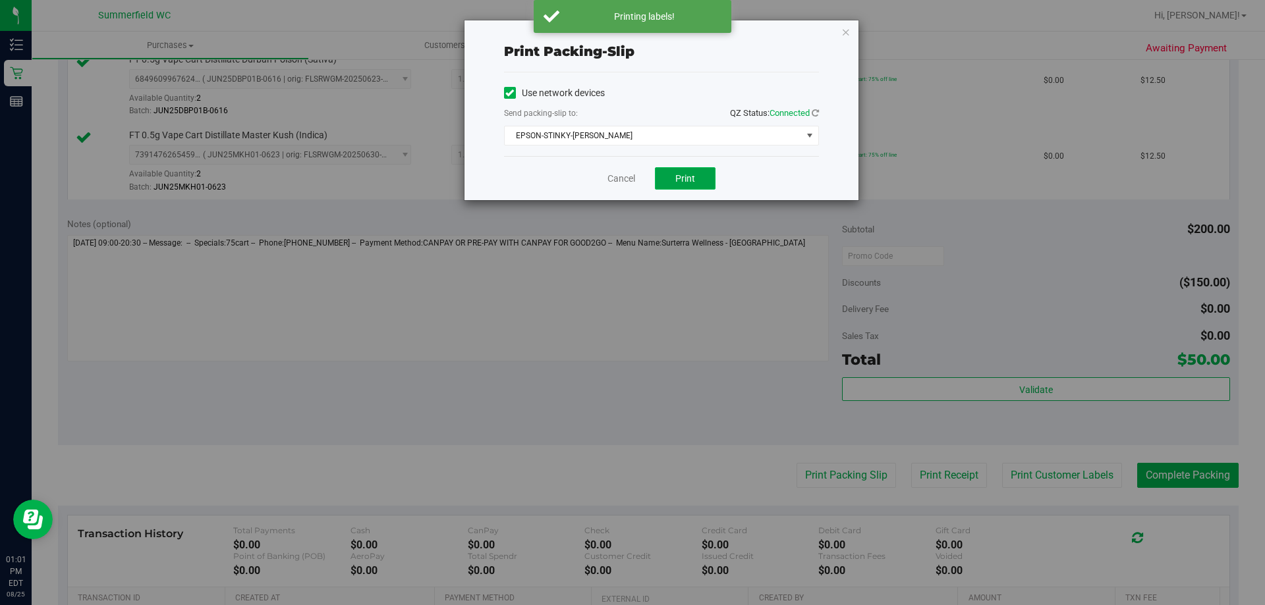
click at [634, 168] on button "Print" at bounding box center [685, 178] width 61 height 22
click at [601, 184] on div "Cancel Print" at bounding box center [661, 178] width 315 height 44
click at [625, 173] on link "Cancel" at bounding box center [621, 179] width 28 height 14
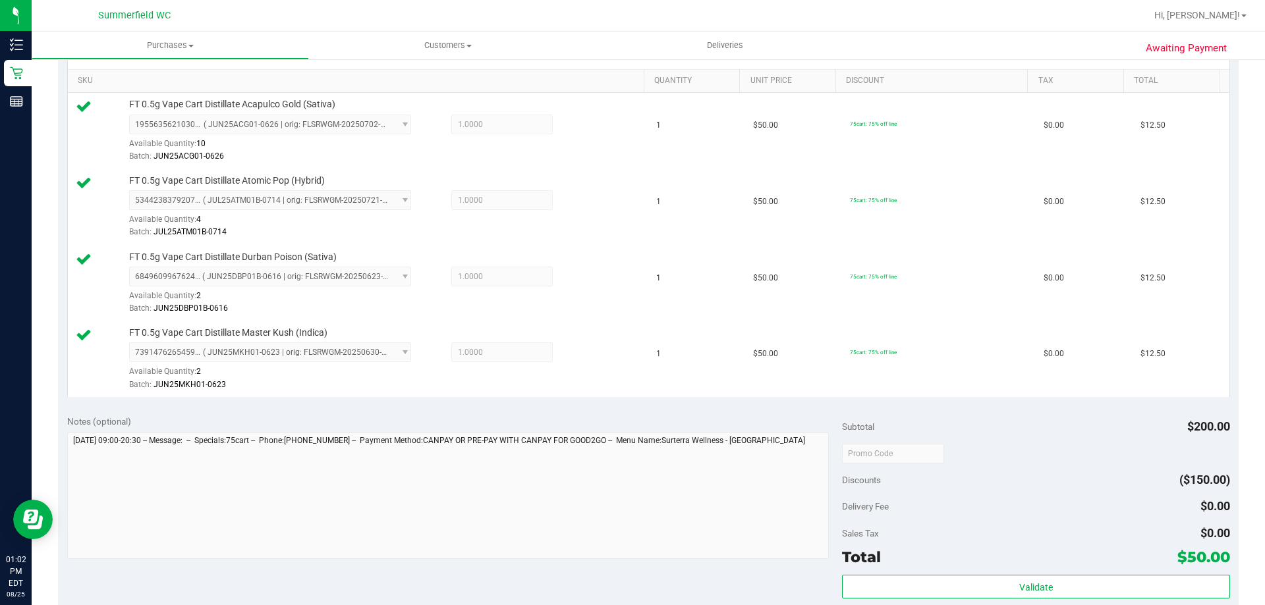
scroll to position [659, 0]
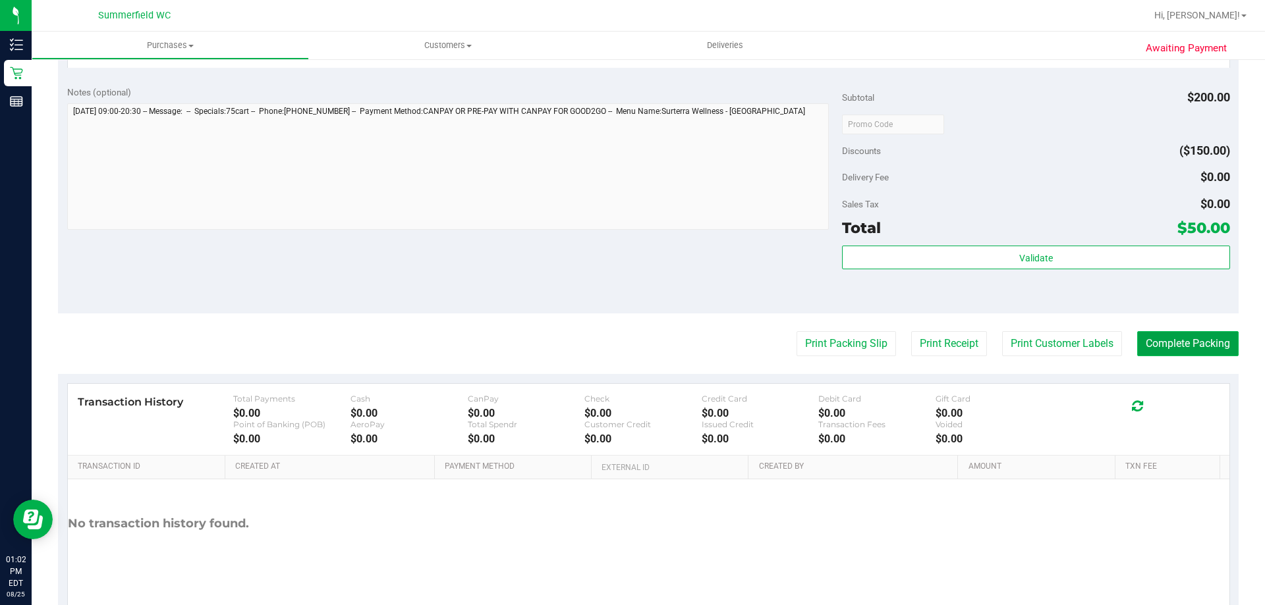
click at [634, 331] on button "Complete Packing" at bounding box center [1187, 343] width 101 height 25
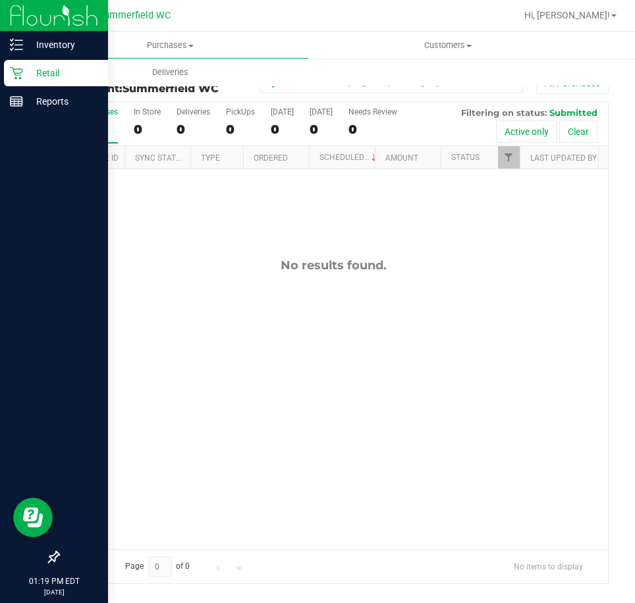
click at [20, 73] on icon at bounding box center [16, 73] width 13 height 13
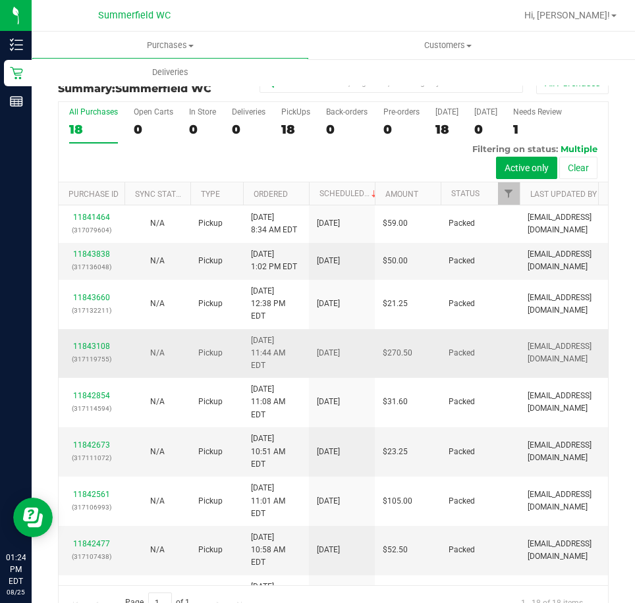
click at [458, 379] on td "Packed" at bounding box center [480, 353] width 79 height 49
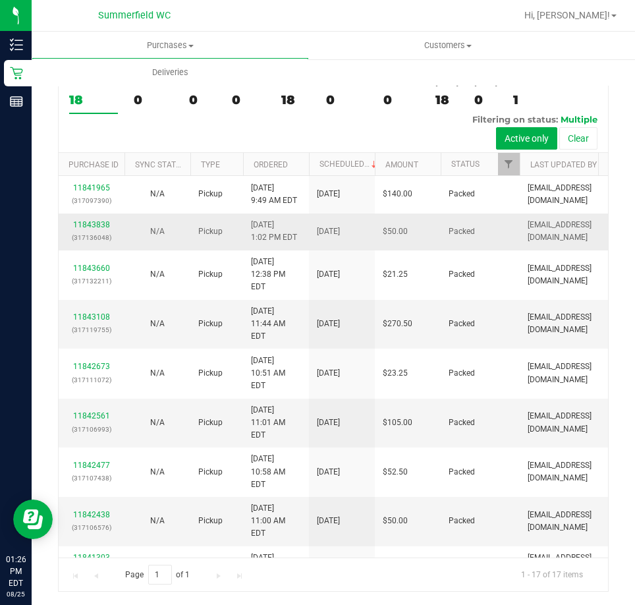
click at [379, 250] on td "$50.00" at bounding box center [408, 231] width 66 height 37
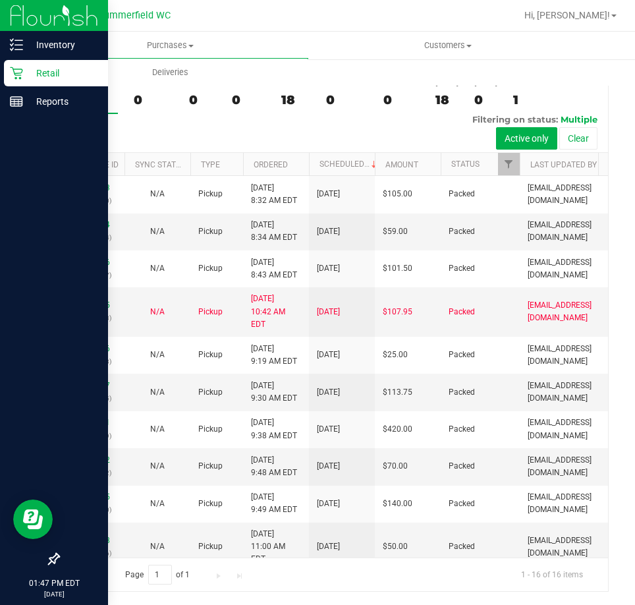
click at [13, 75] on icon at bounding box center [16, 73] width 13 height 13
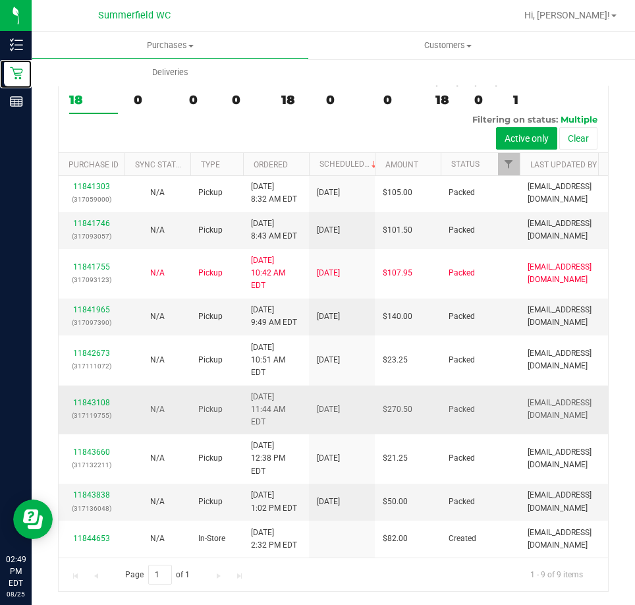
scroll to position [134, 0]
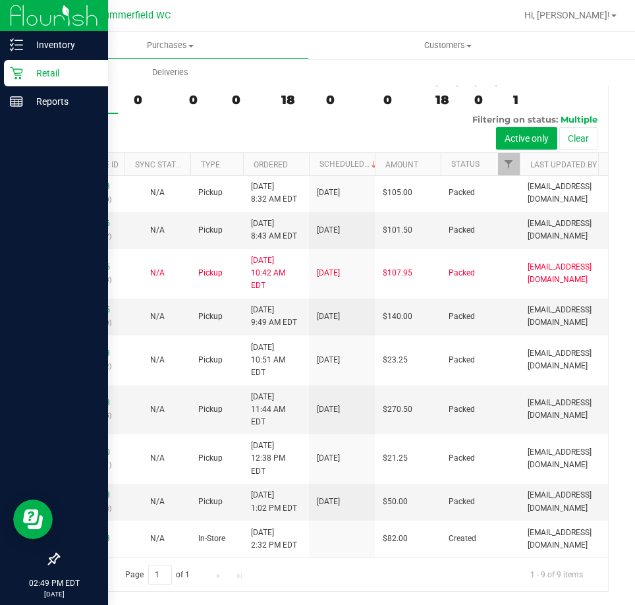
click at [24, 63] on div "Retail" at bounding box center [56, 73] width 104 height 26
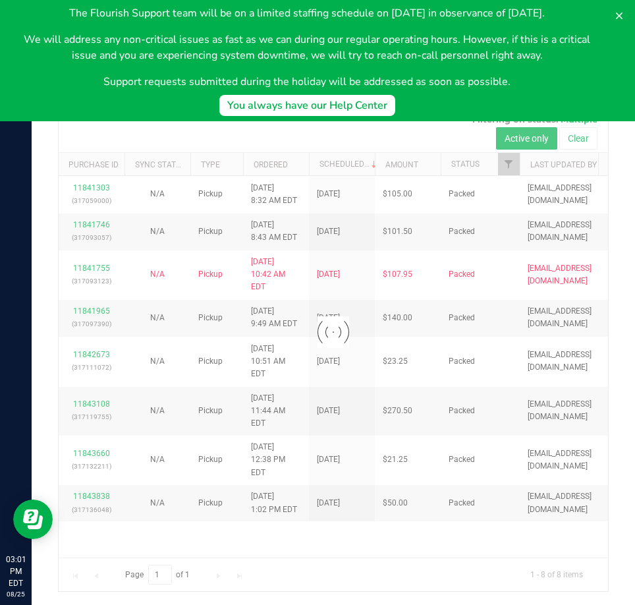
scroll to position [0, 0]
click at [623, 11] on icon at bounding box center [619, 16] width 11 height 11
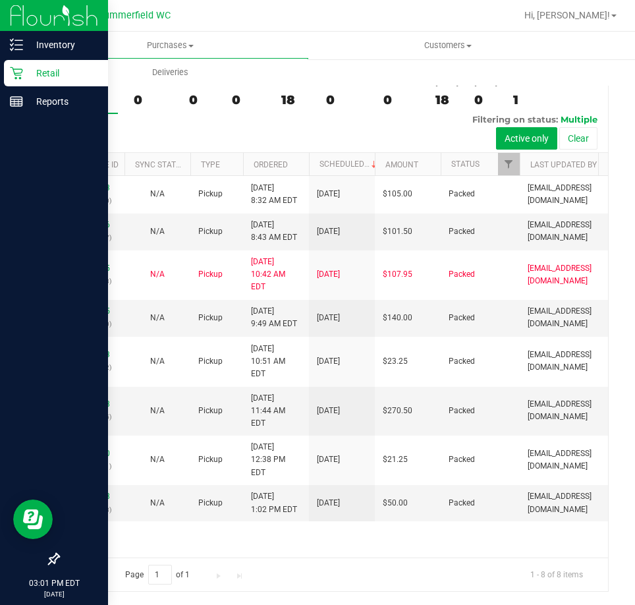
click at [18, 81] on div "Retail" at bounding box center [56, 73] width 104 height 26
click at [12, 74] on icon at bounding box center [16, 73] width 13 height 13
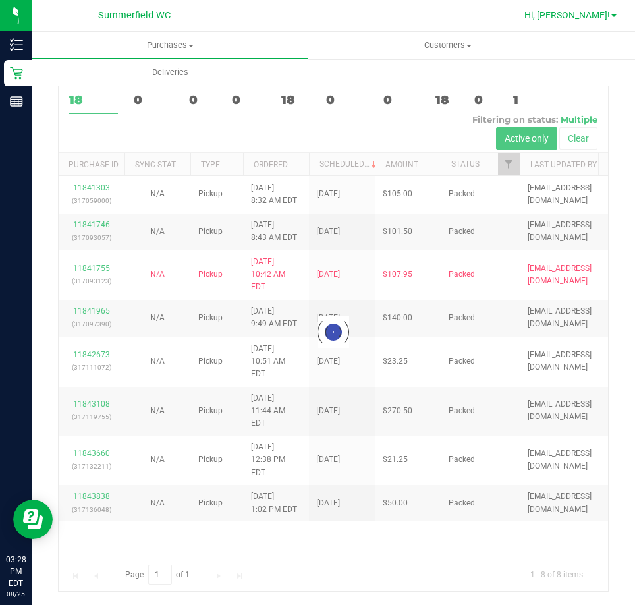
click at [607, 11] on span "Hi, [PERSON_NAME]!" at bounding box center [567, 15] width 86 height 11
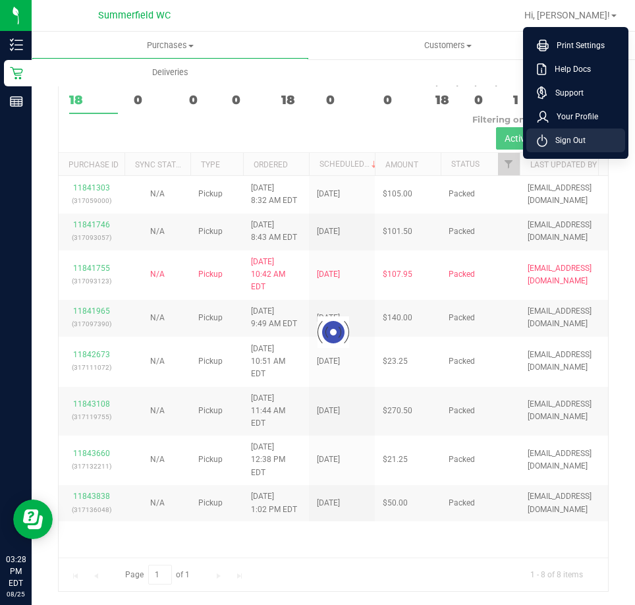
click at [584, 130] on li "Sign Out" at bounding box center [575, 140] width 99 height 24
